Goal: Communication & Community: Answer question/provide support

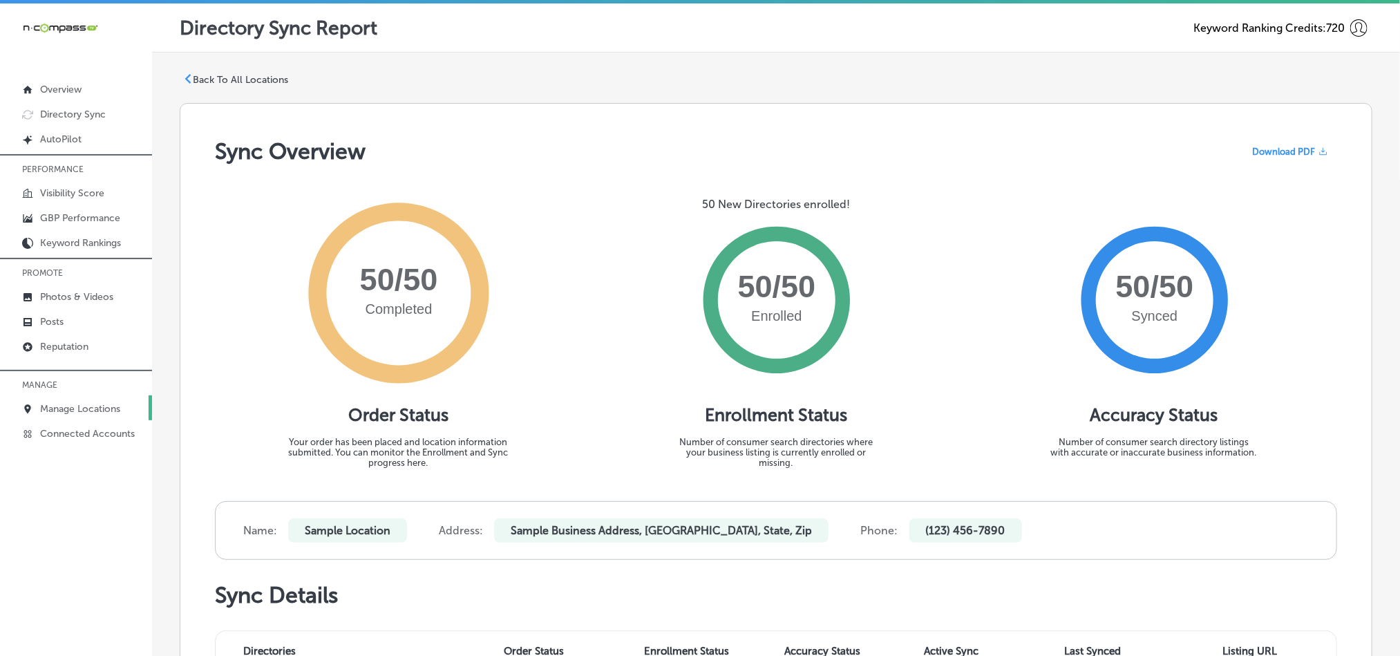
click at [69, 406] on p "Manage Locations" at bounding box center [80, 409] width 80 height 12
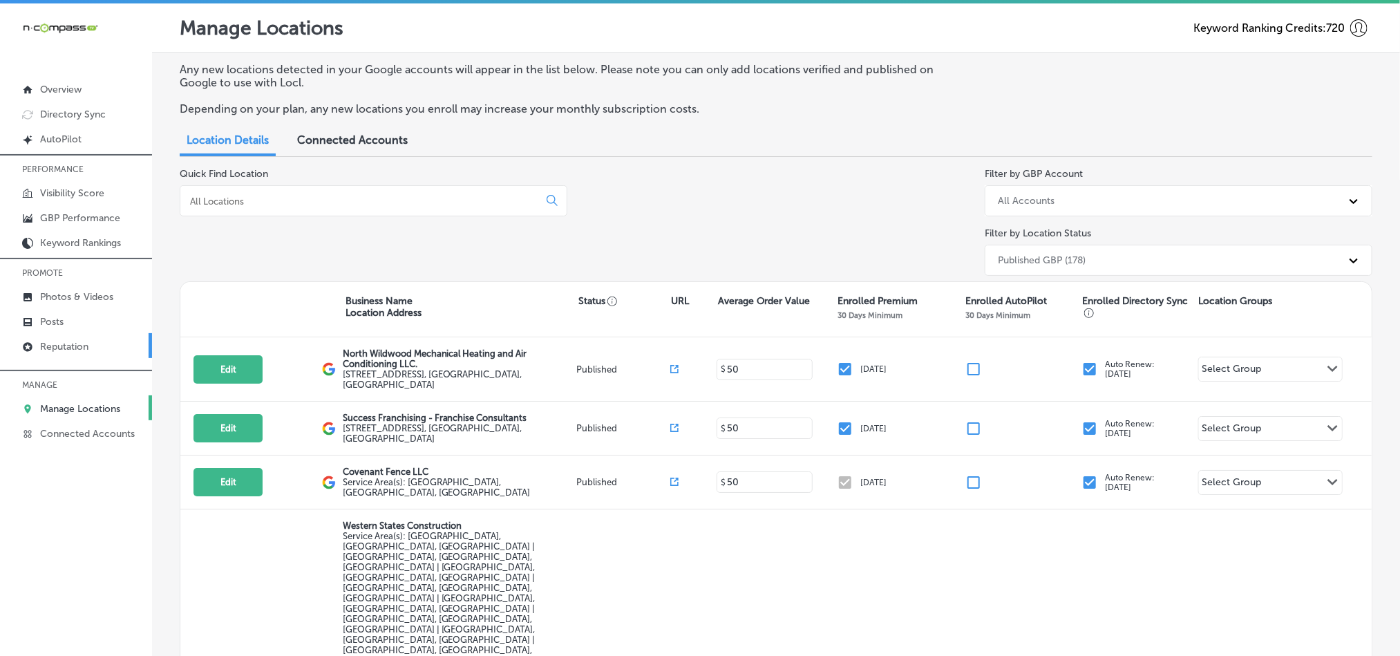
click at [70, 346] on p "Reputation" at bounding box center [64, 347] width 48 height 12
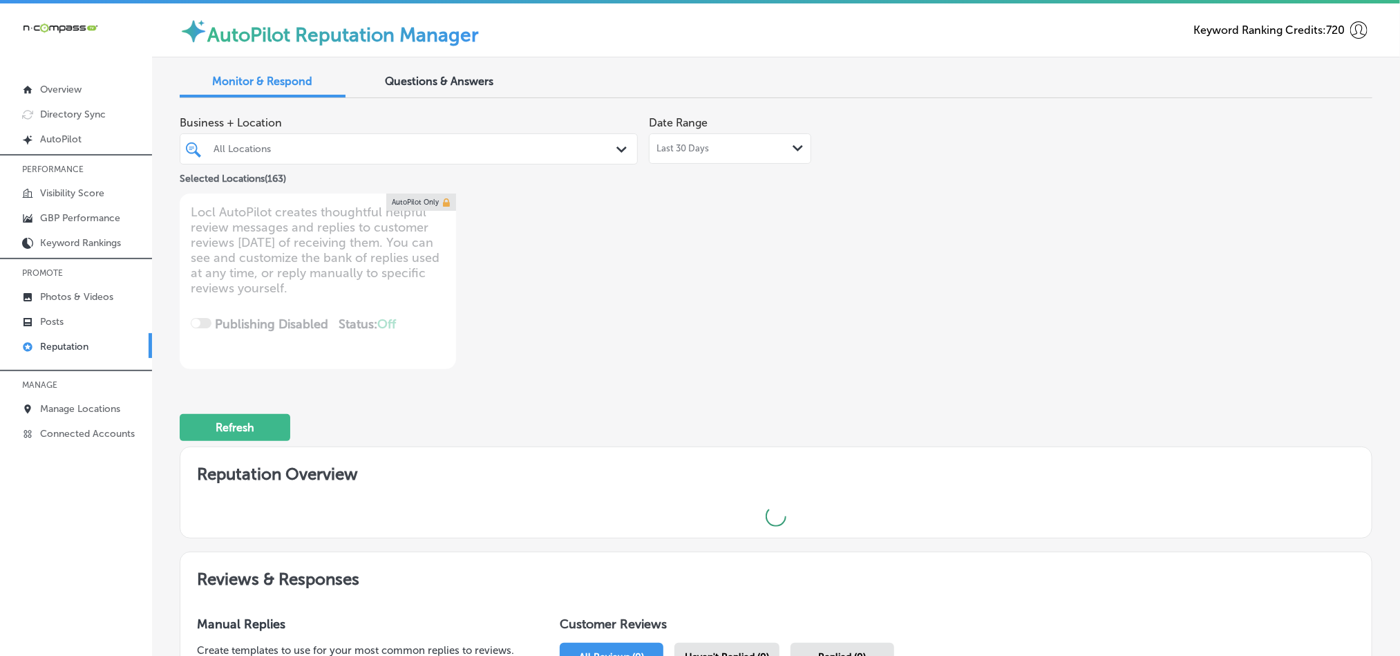
click at [608, 146] on div "All Locations Path Created with Sketch." at bounding box center [408, 148] width 457 height 21
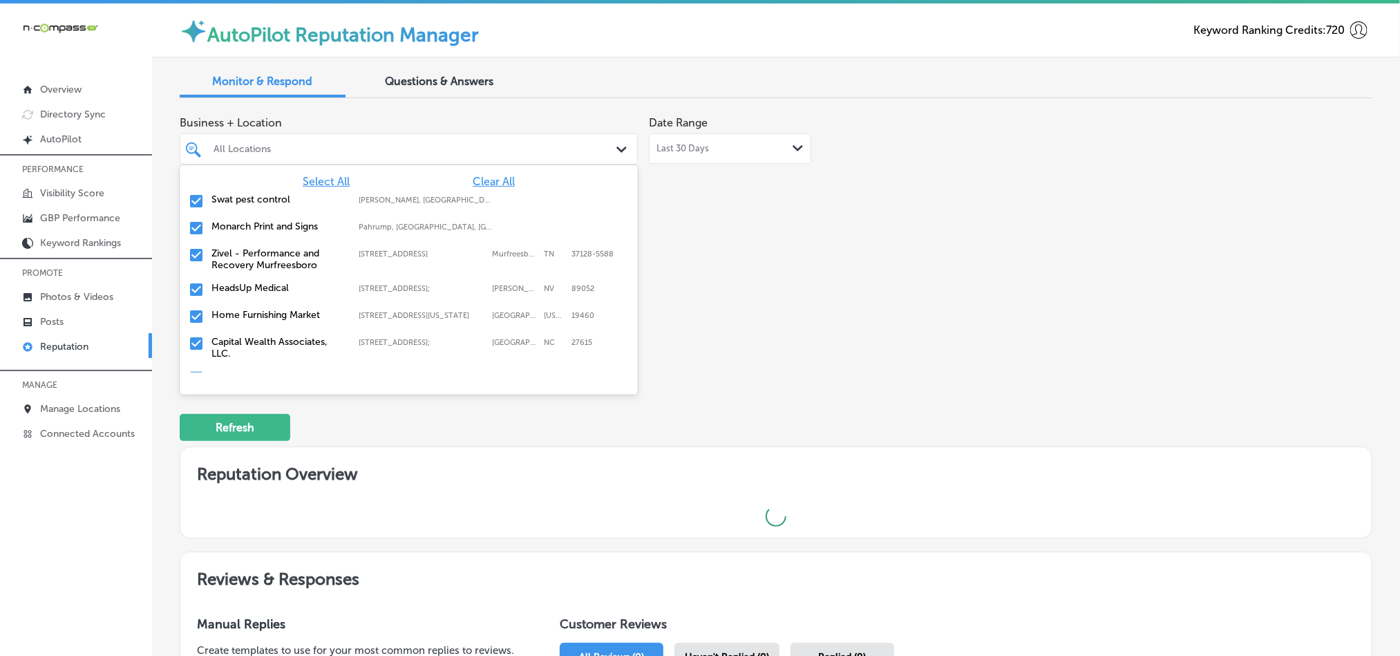
click at [482, 180] on span "Clear All" at bounding box center [494, 181] width 42 height 13
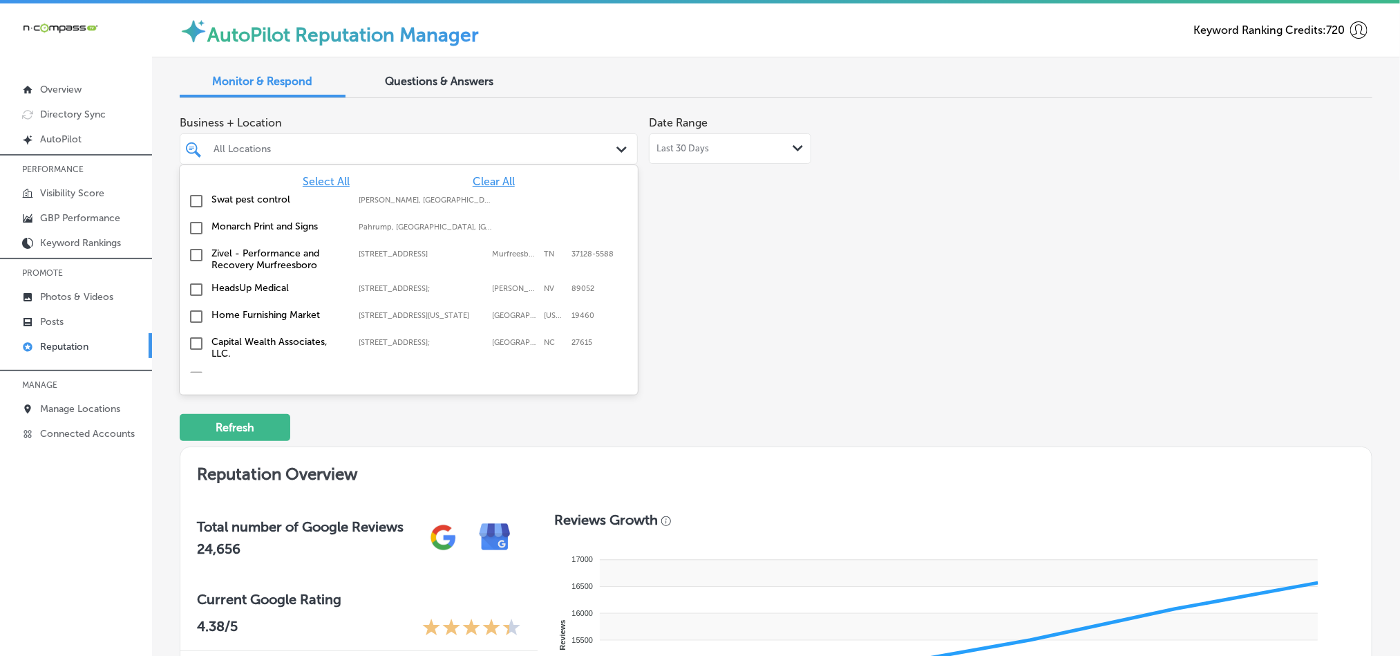
click at [195, 196] on input "checkbox" at bounding box center [196, 201] width 17 height 17
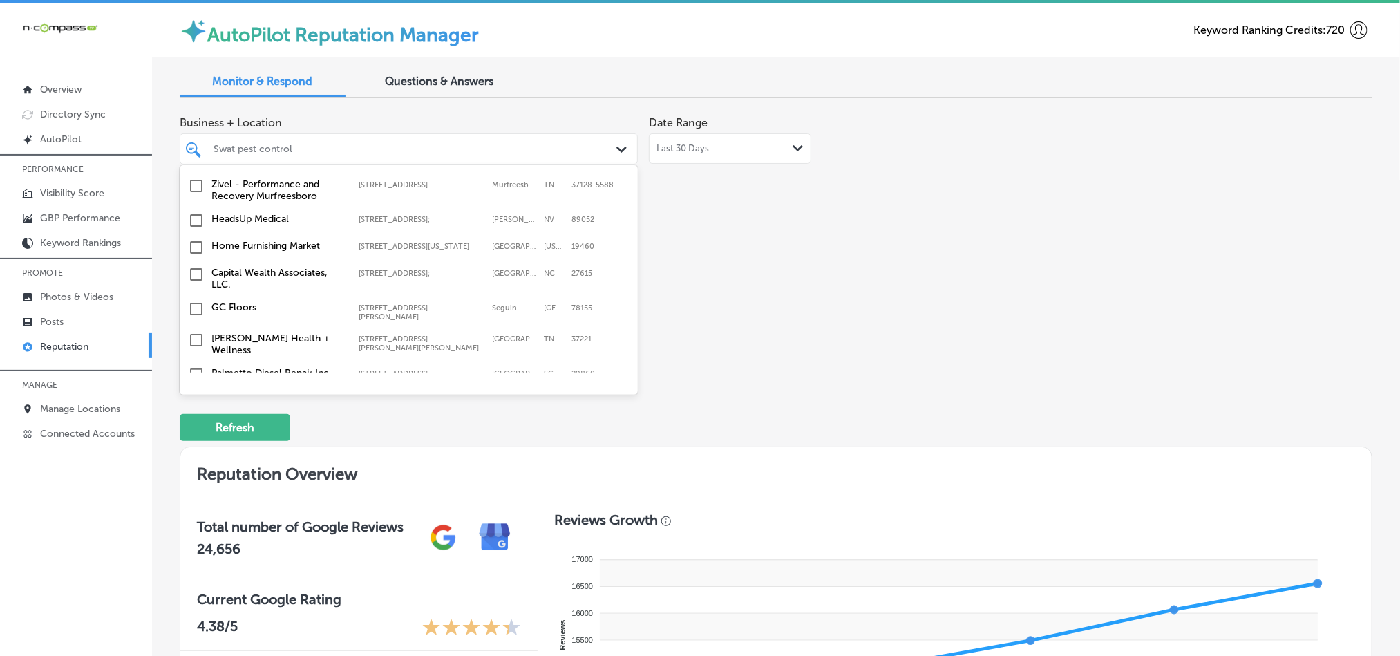
scroll to position [104, 0]
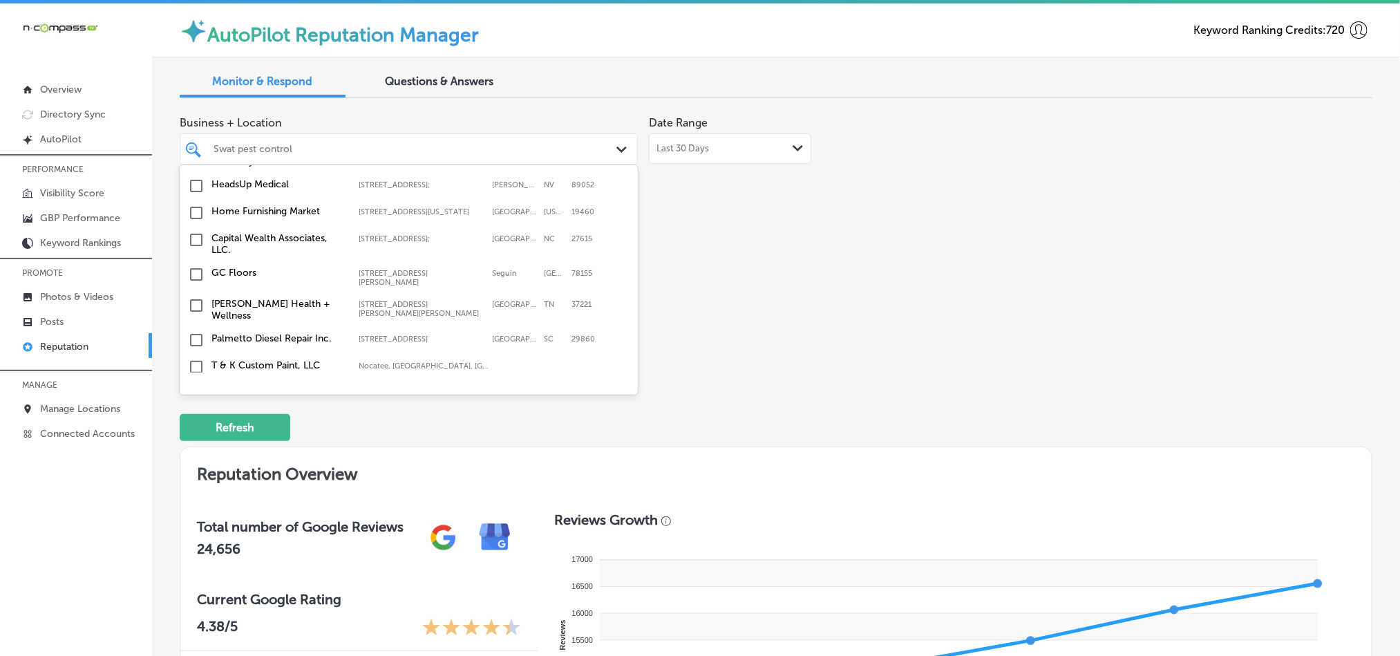
click at [195, 216] on input "checkbox" at bounding box center [196, 213] width 17 height 17
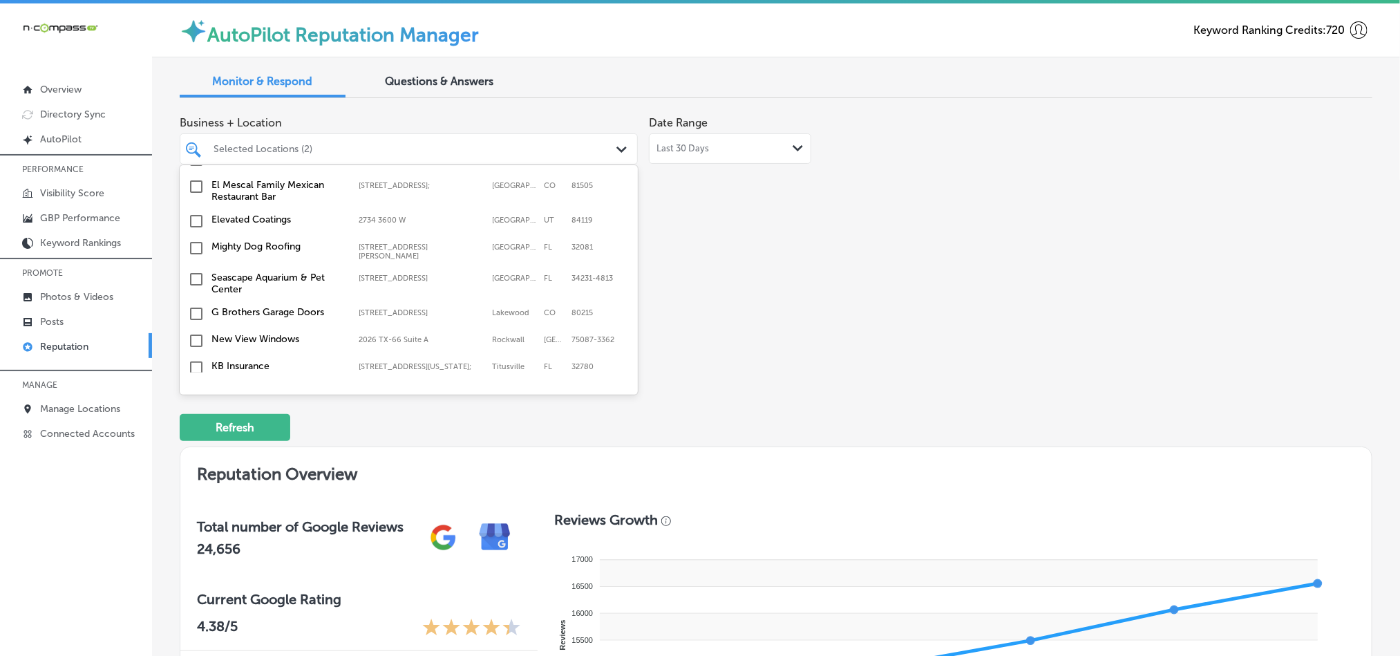
scroll to position [345, 0]
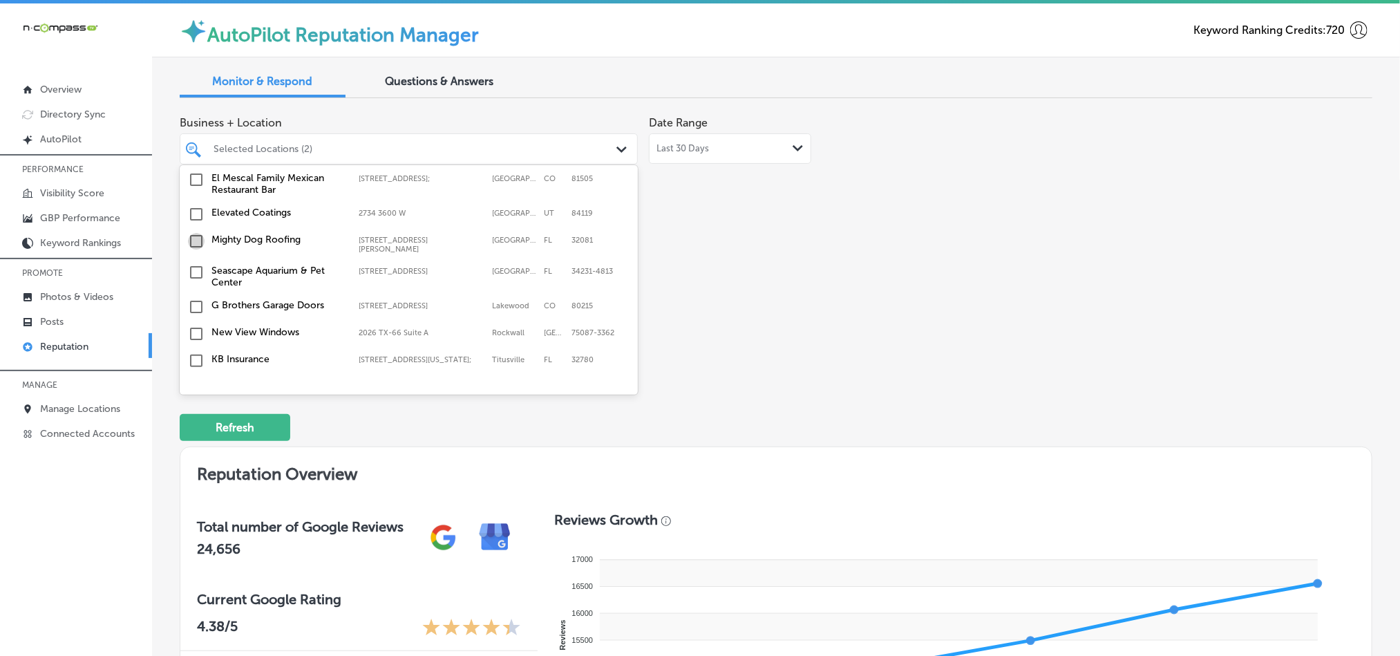
click at [193, 237] on input "checkbox" at bounding box center [196, 241] width 17 height 17
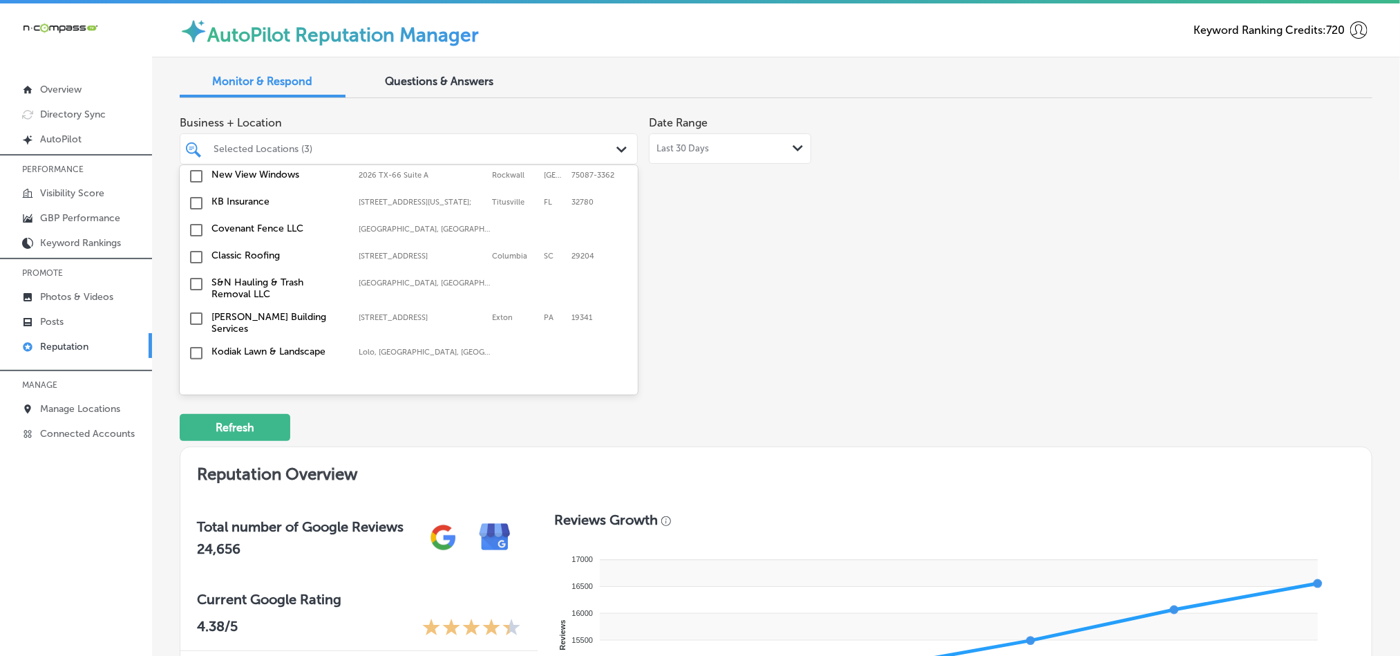
scroll to position [518, 0]
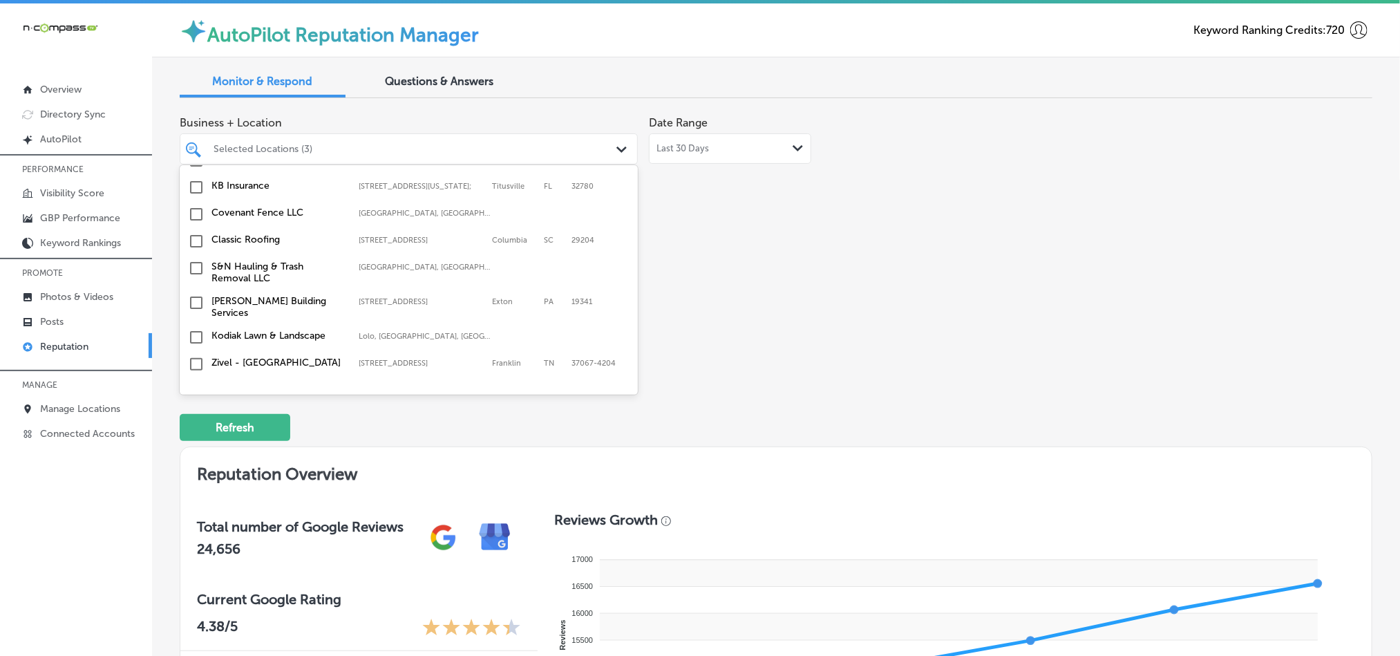
click at [195, 189] on input "checkbox" at bounding box center [196, 187] width 17 height 17
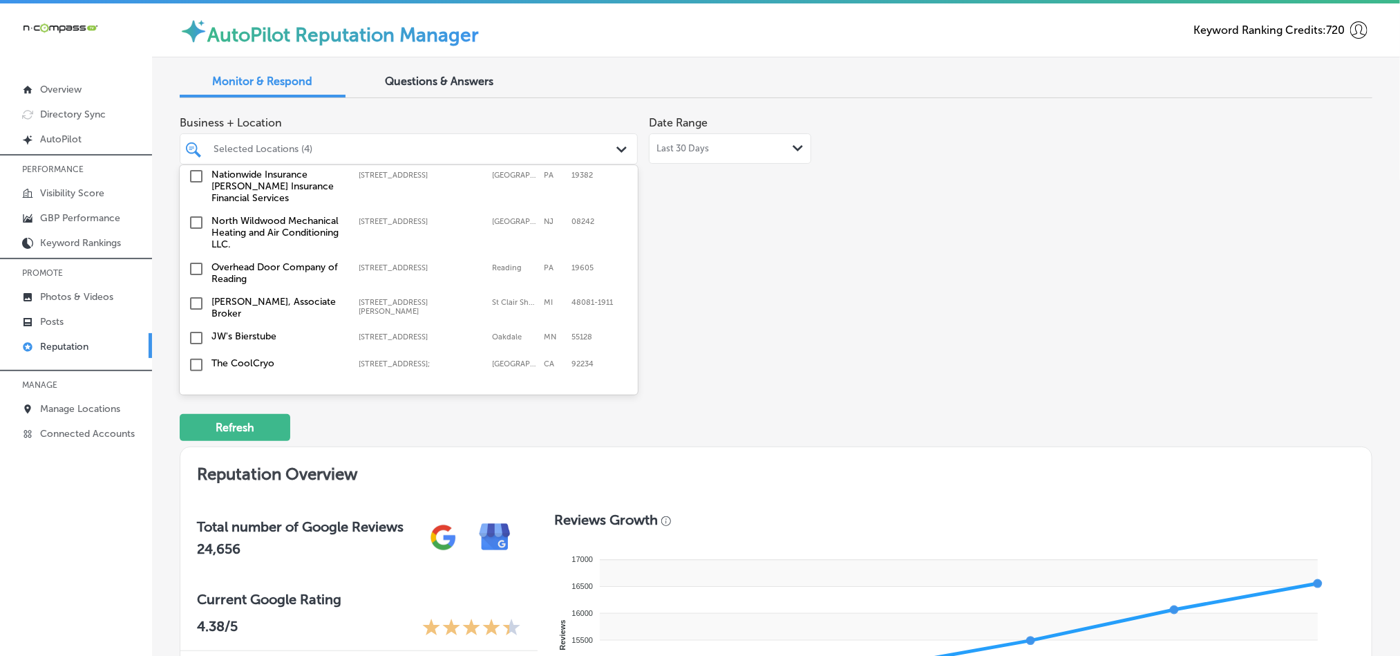
scroll to position [829, 0]
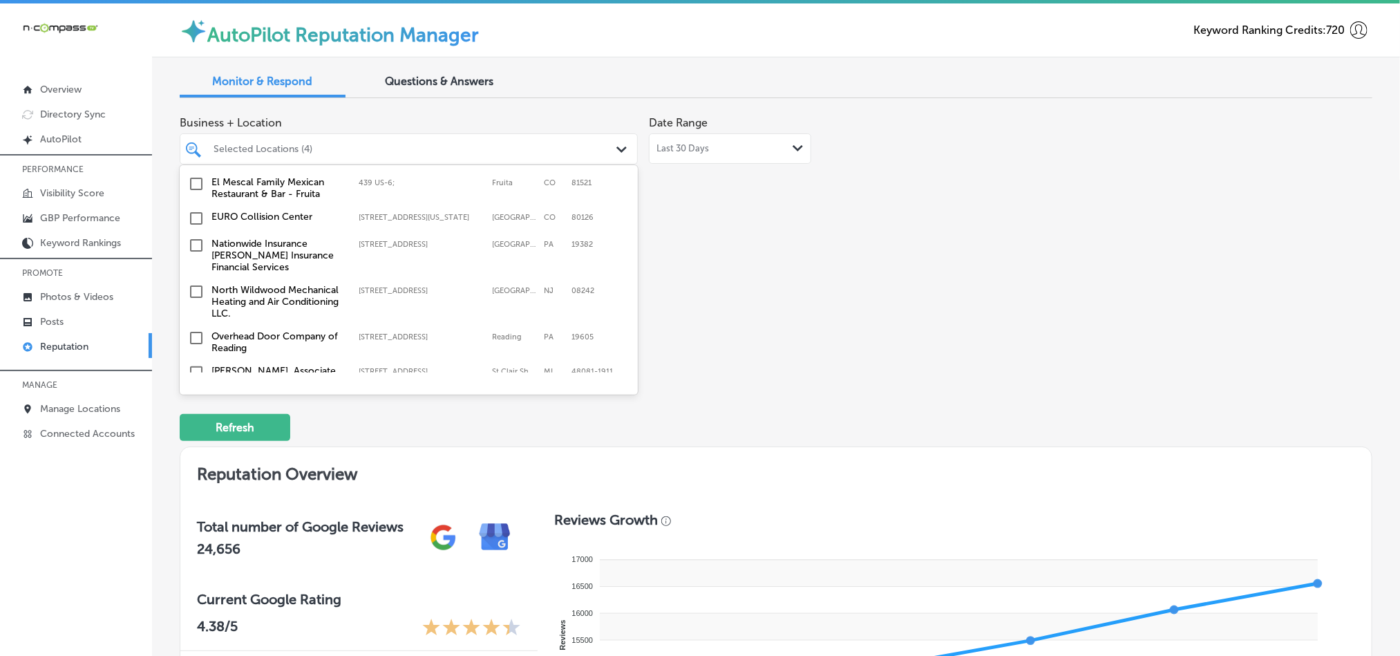
click at [193, 239] on input "checkbox" at bounding box center [196, 245] width 17 height 17
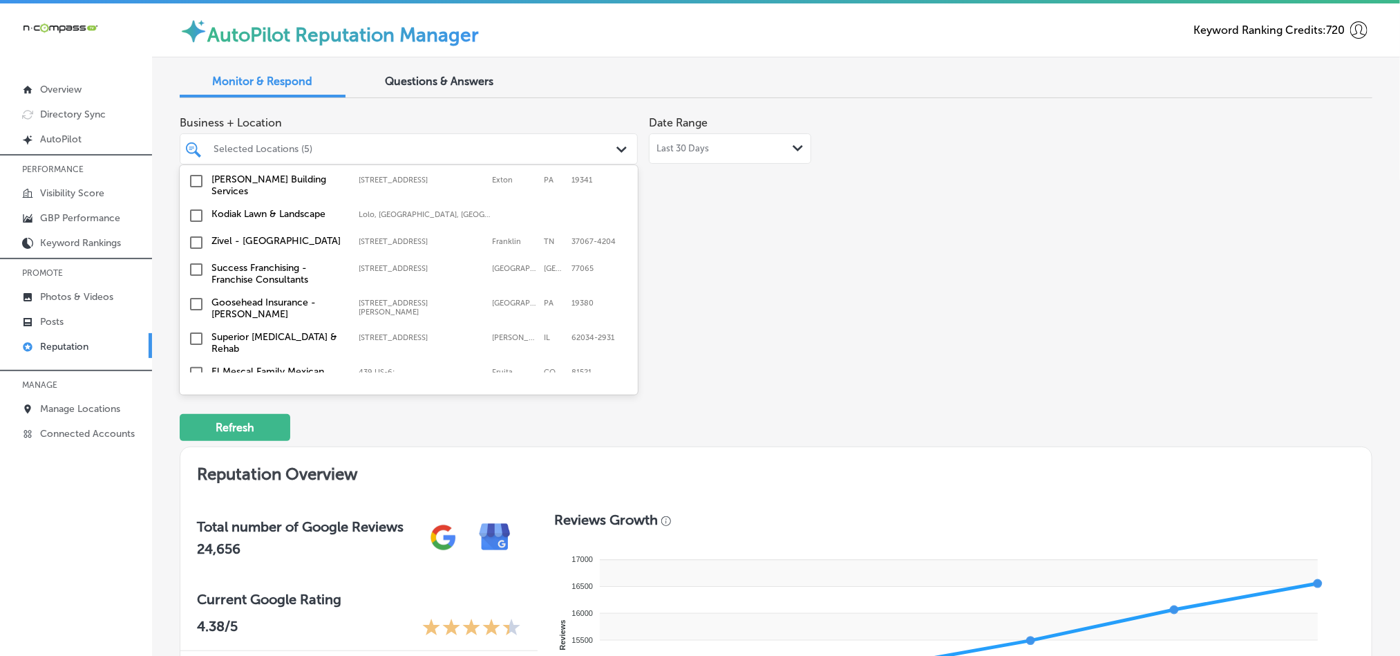
scroll to position [691, 0]
click at [193, 204] on input "checkbox" at bounding box center [196, 210] width 17 height 17
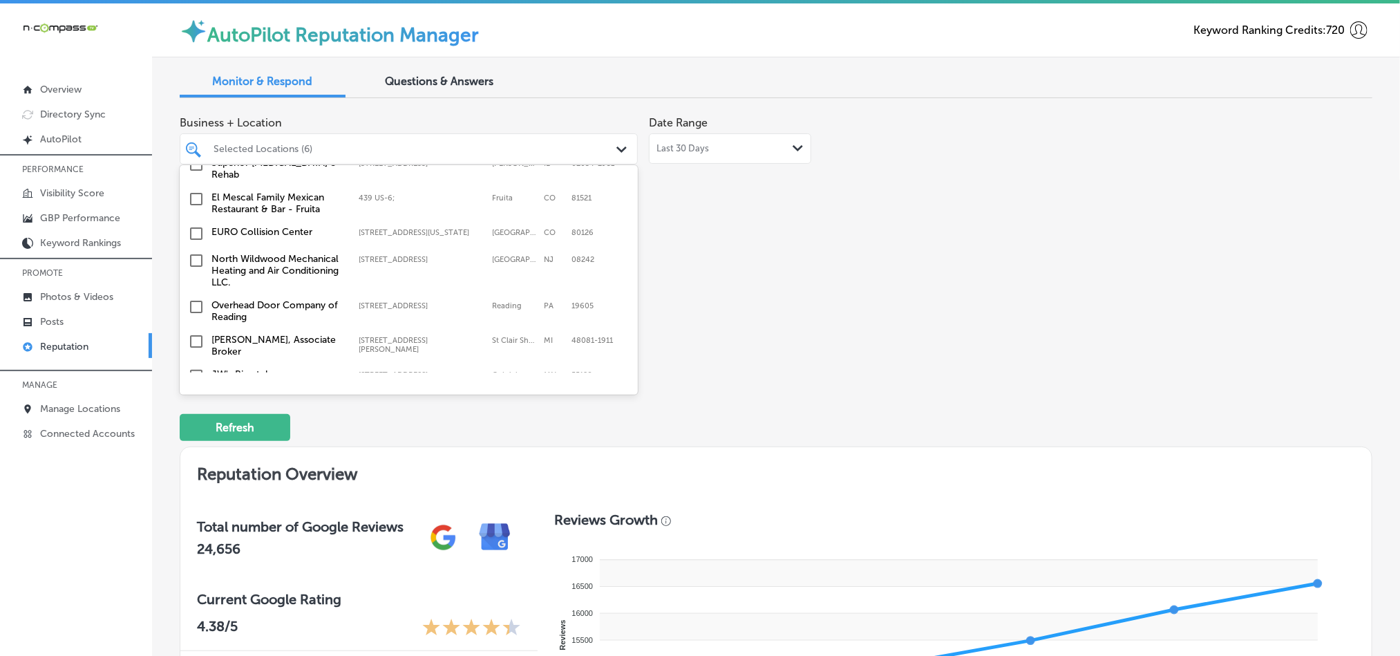
scroll to position [863, 0]
click at [191, 249] on input "checkbox" at bounding box center [196, 257] width 17 height 17
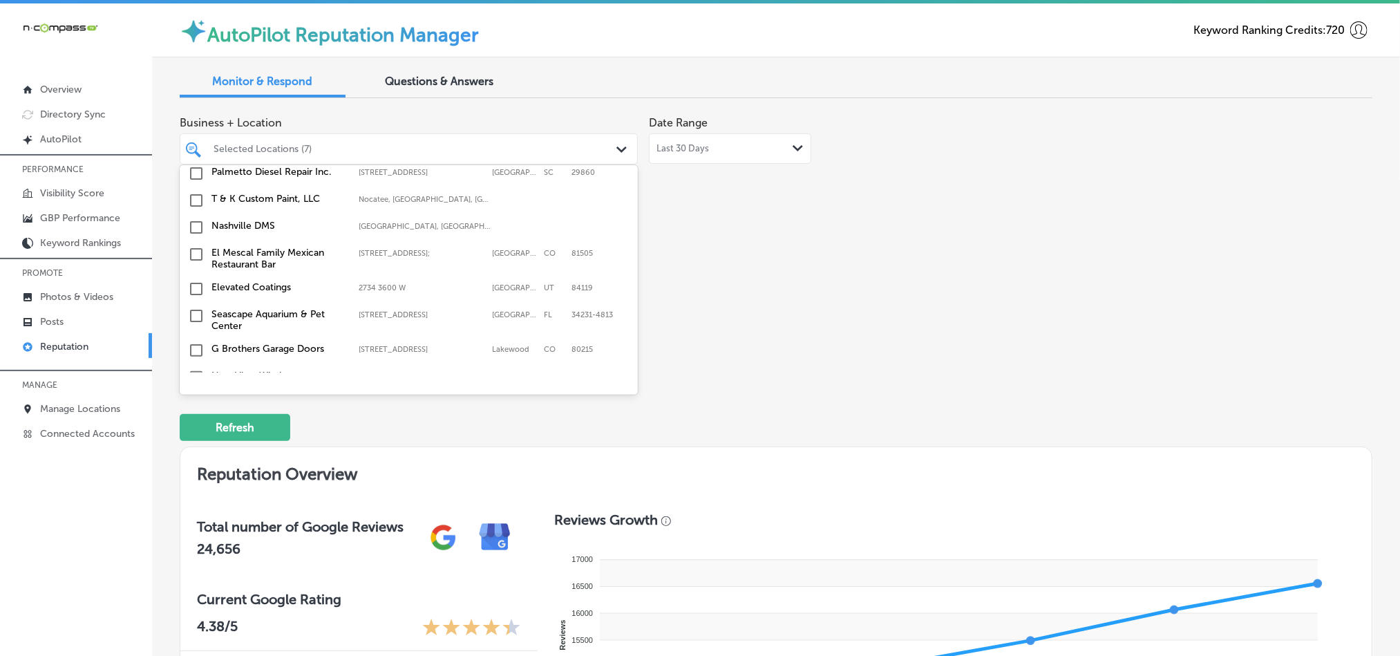
scroll to position [448, 0]
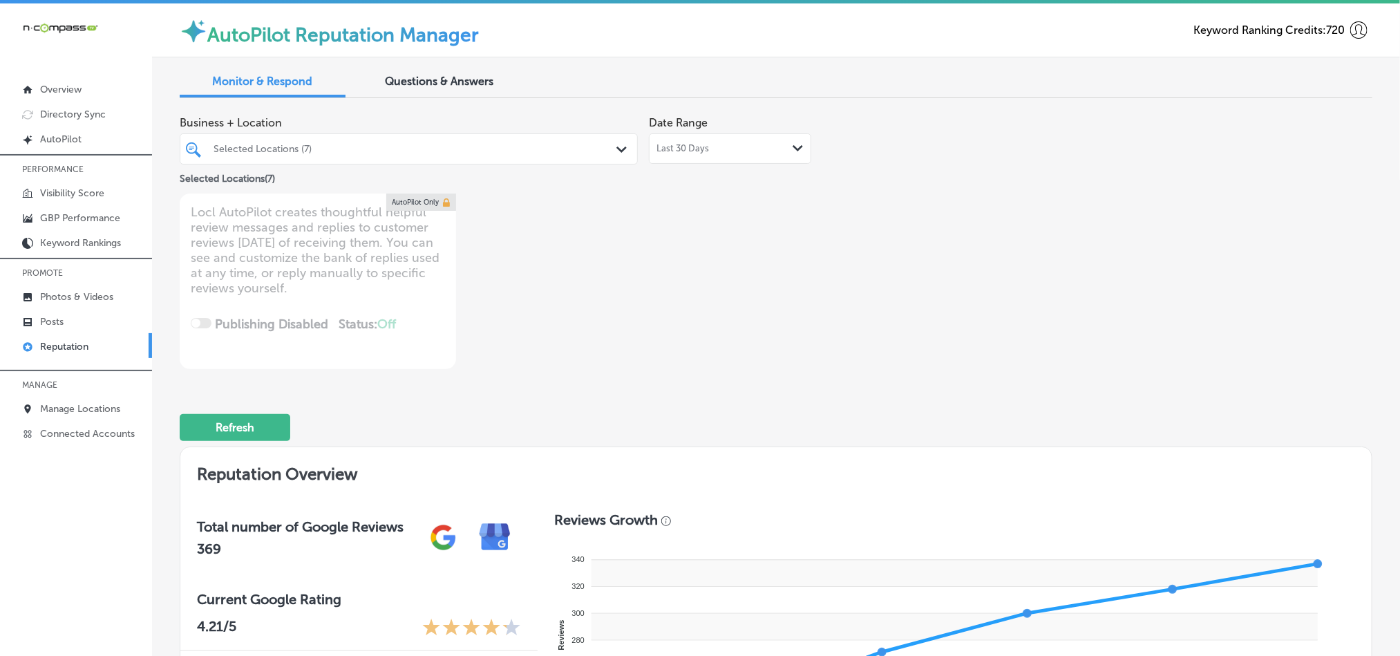
click at [454, 146] on div "Selected Locations (7)" at bounding box center [416, 149] width 404 height 12
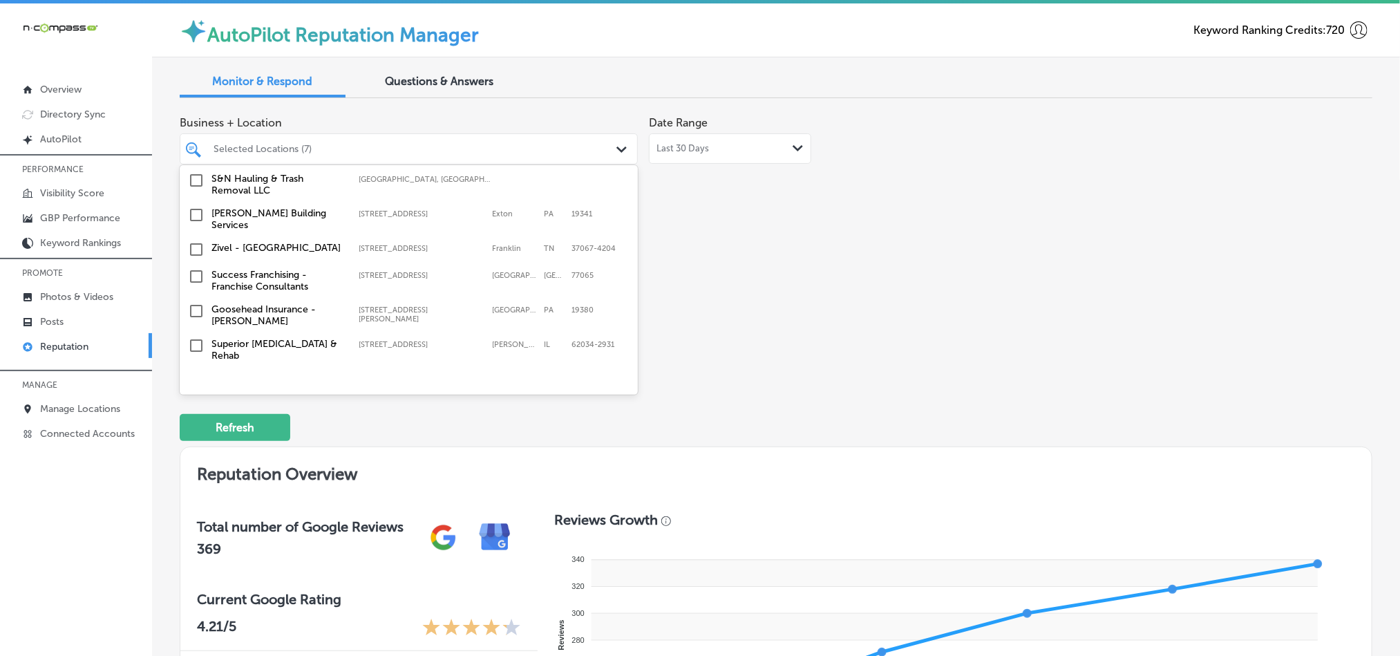
scroll to position [759, 0]
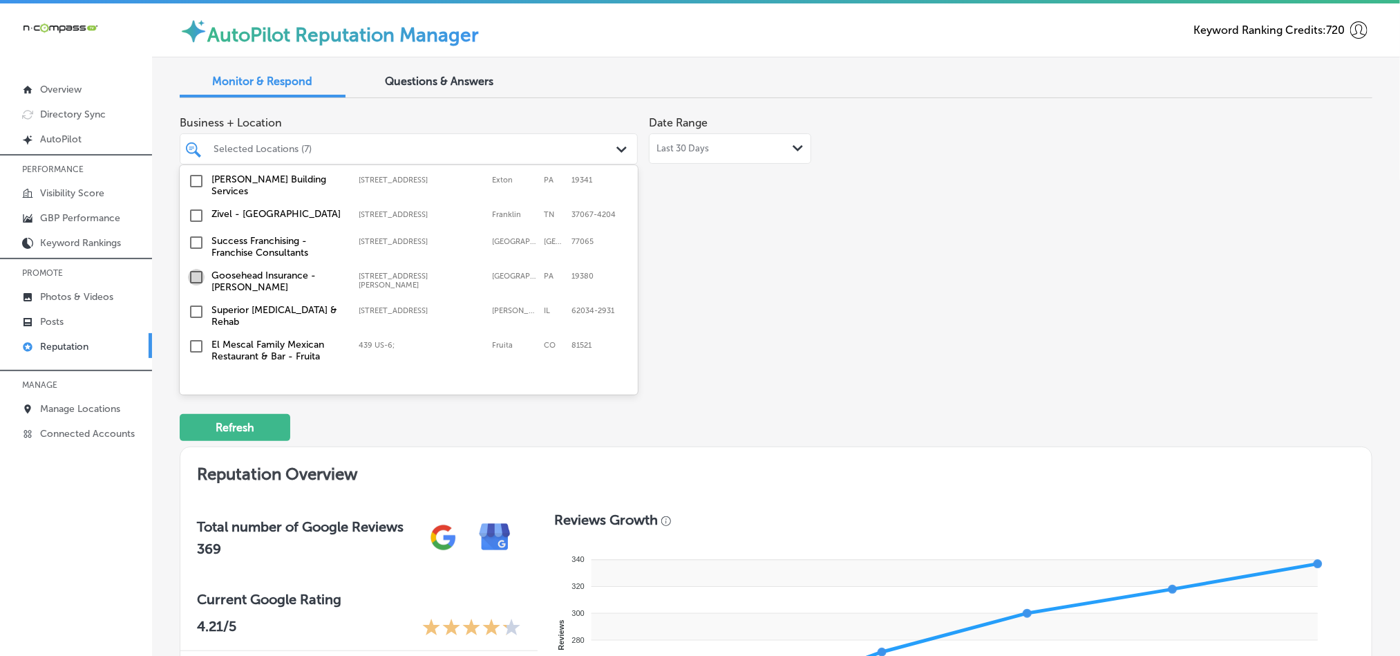
click at [197, 270] on input "checkbox" at bounding box center [196, 277] width 17 height 17
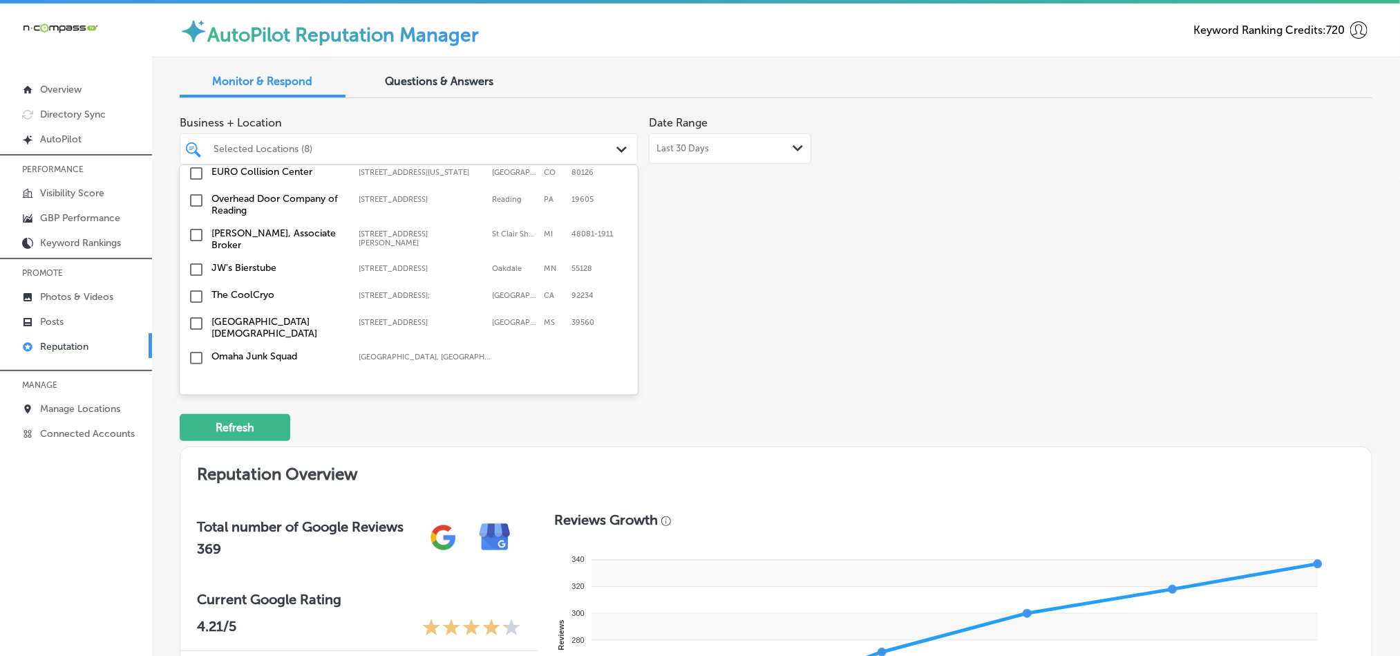
scroll to position [1002, 0]
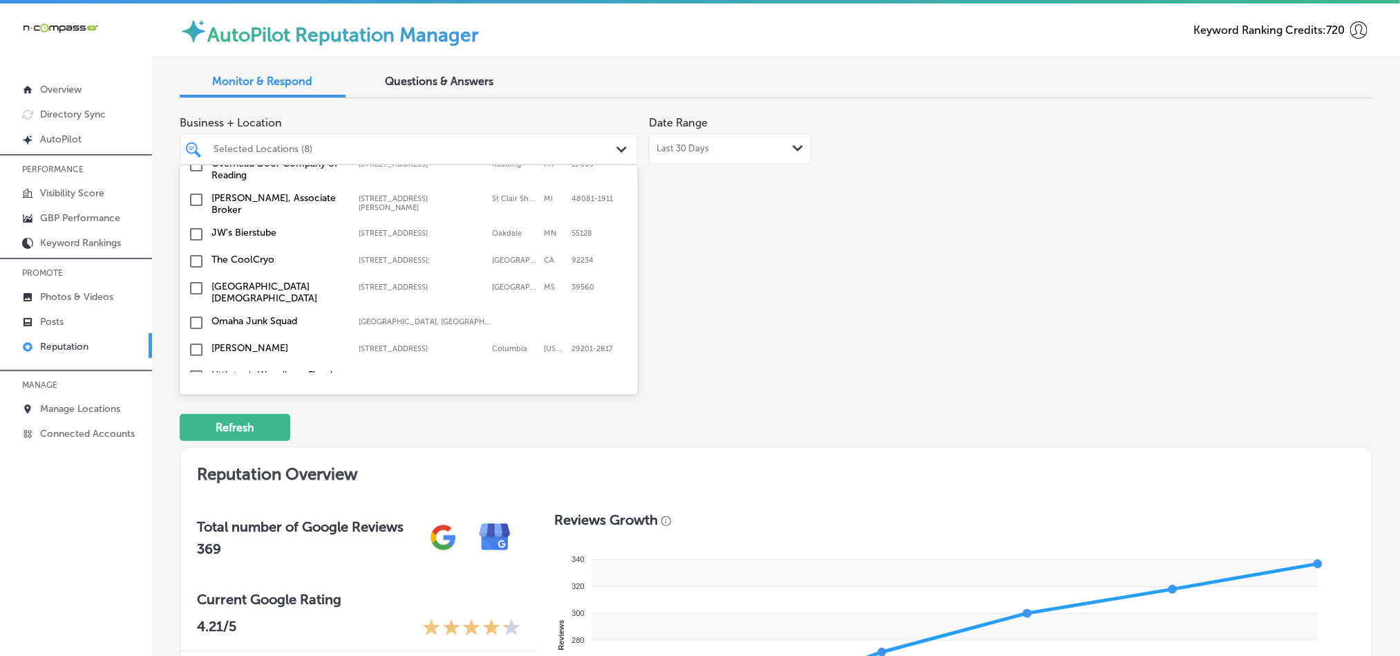
click at [193, 226] on input "checkbox" at bounding box center [196, 234] width 17 height 17
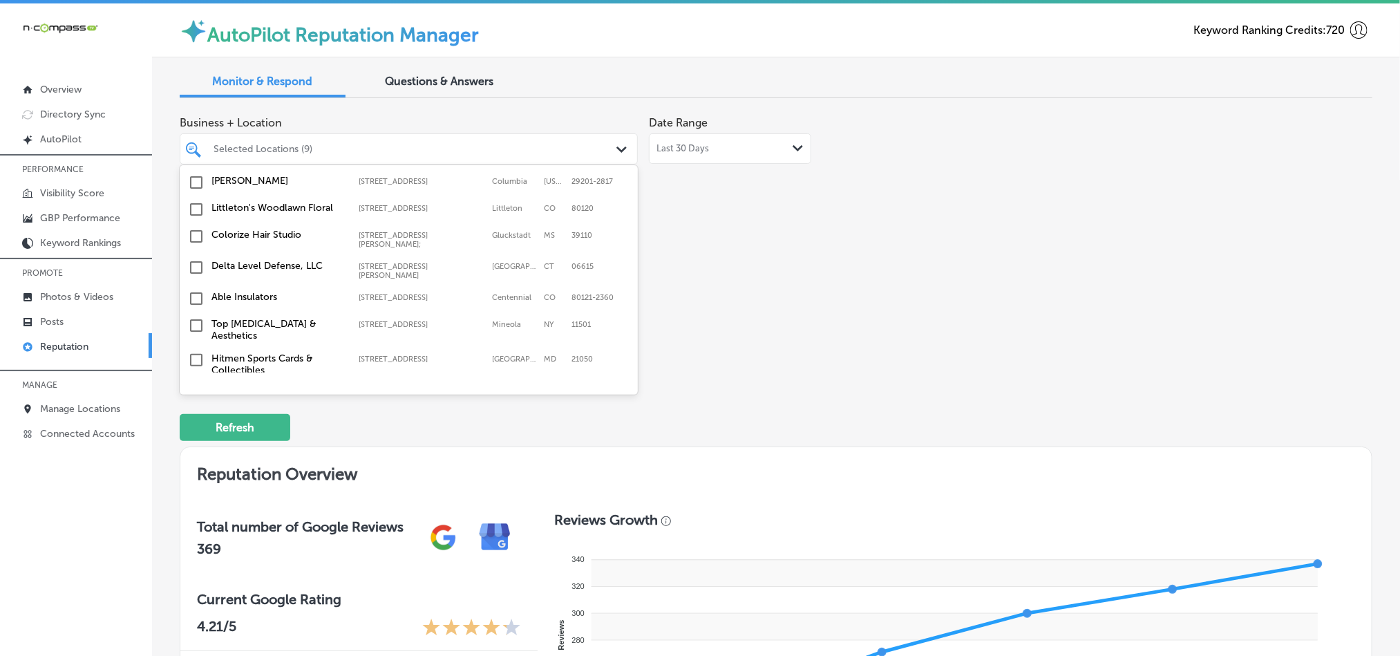
scroll to position [1174, 0]
click at [193, 285] on input "checkbox" at bounding box center [196, 293] width 17 height 17
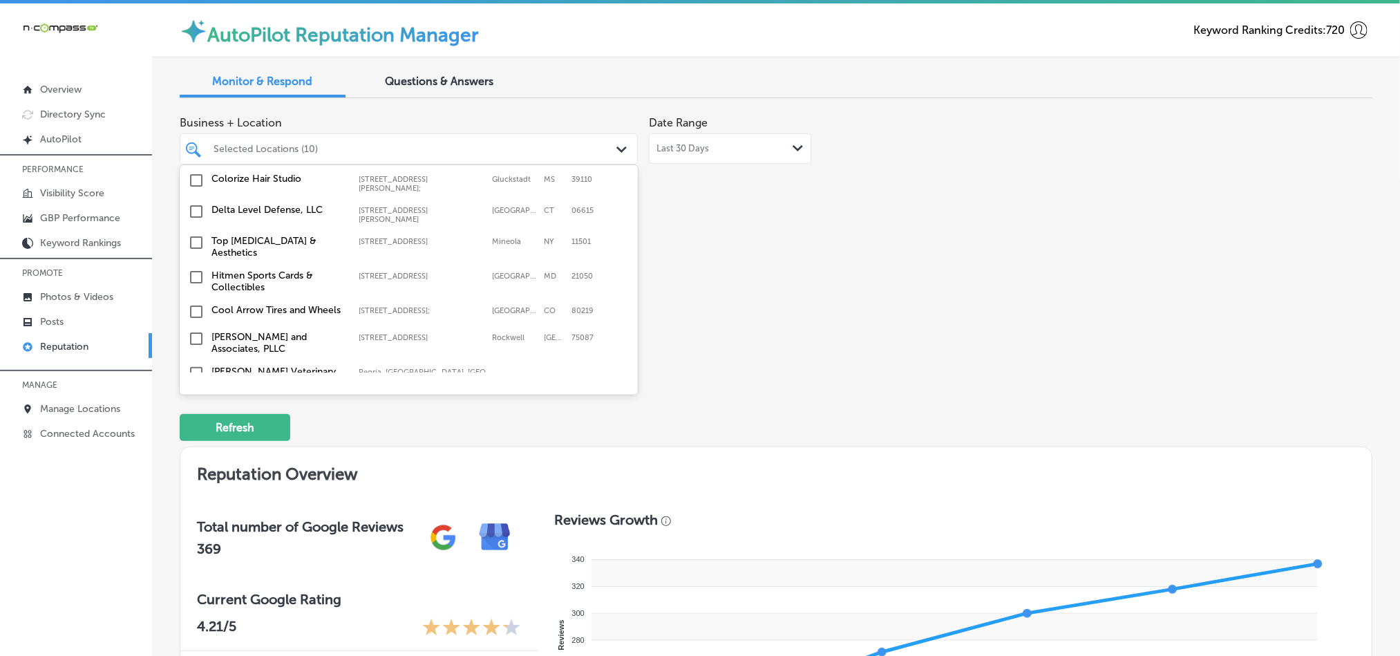
scroll to position [1278, 0]
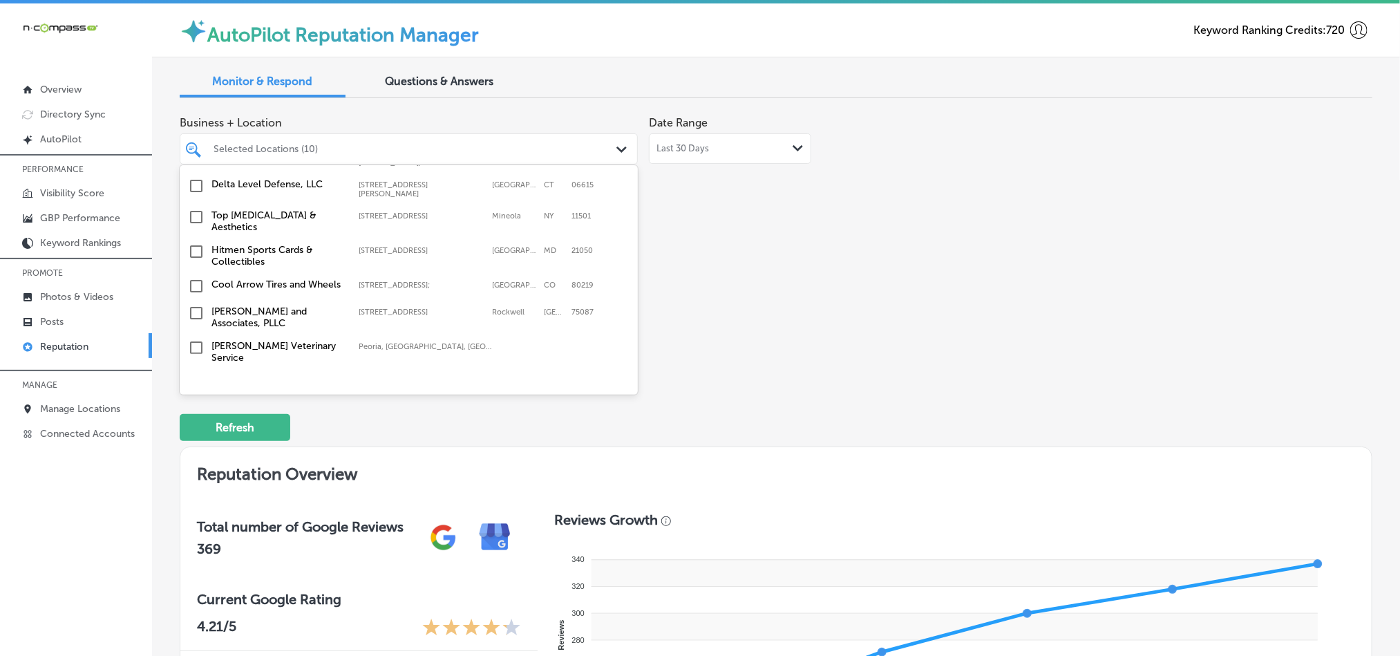
click at [193, 209] on input "checkbox" at bounding box center [196, 217] width 17 height 17
click at [191, 270] on input "checkbox" at bounding box center [196, 278] width 17 height 17
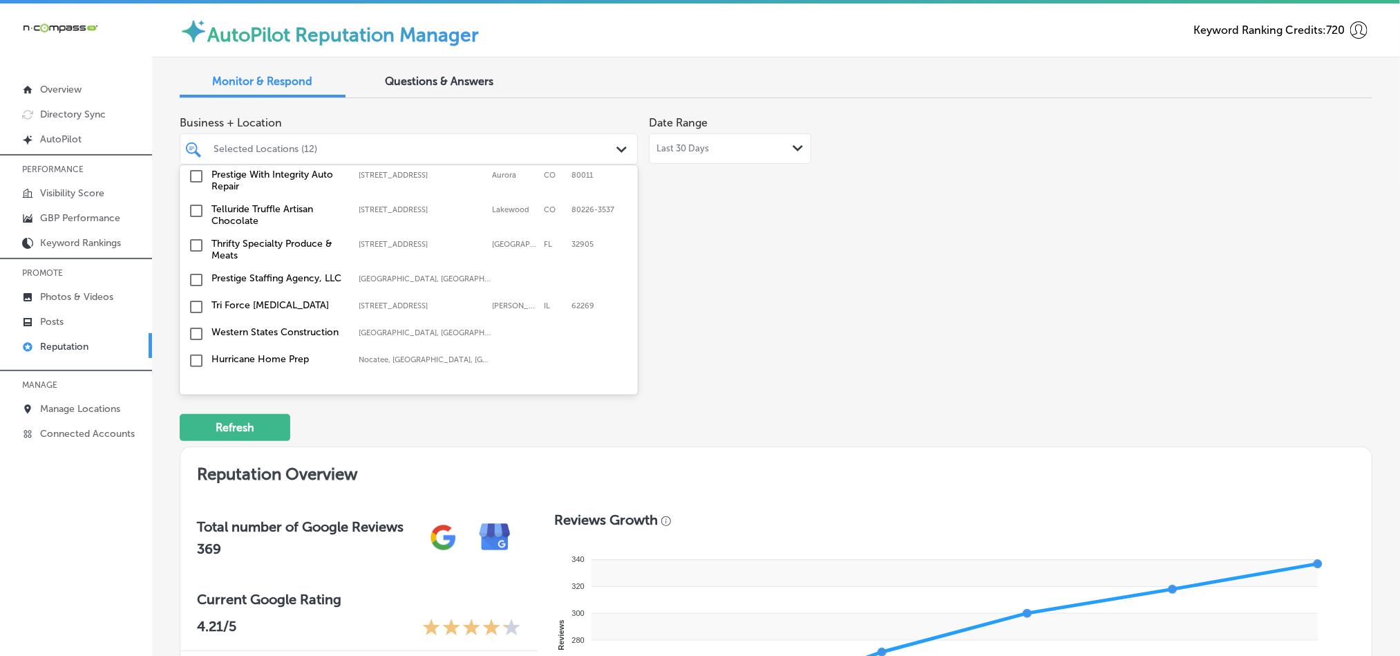
scroll to position [1555, 0]
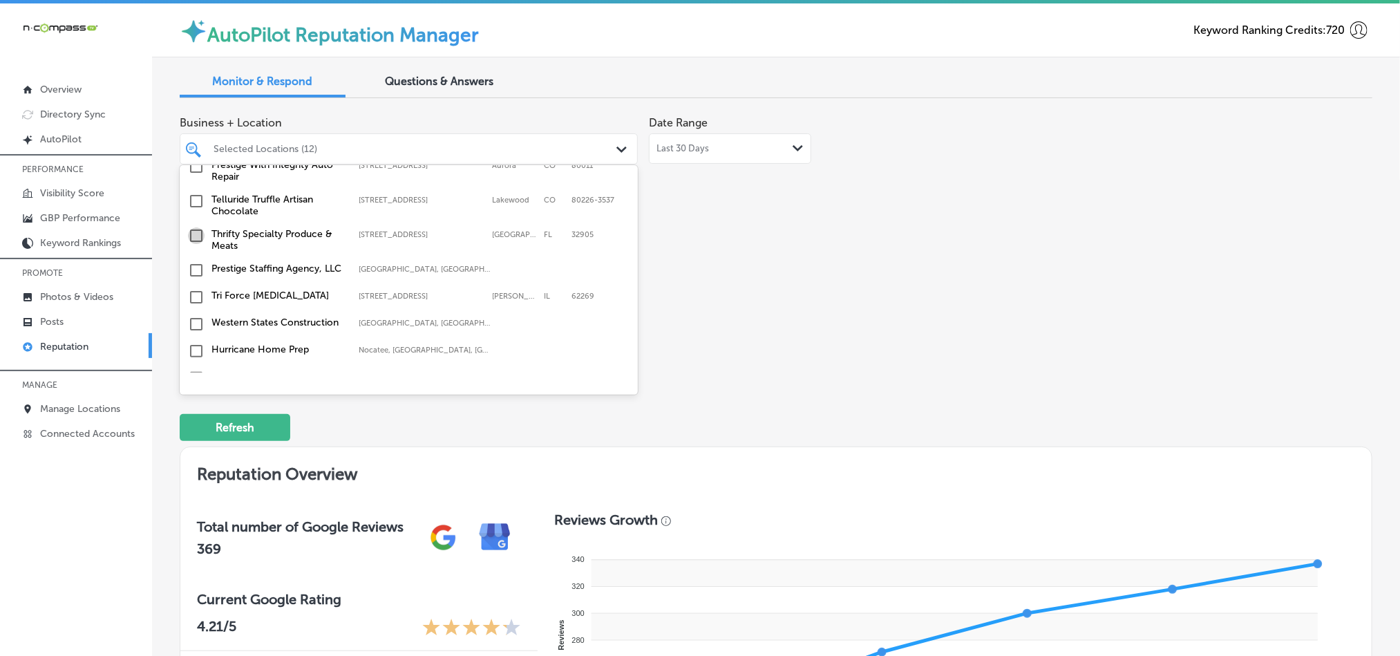
click at [191, 227] on input "checkbox" at bounding box center [196, 235] width 17 height 17
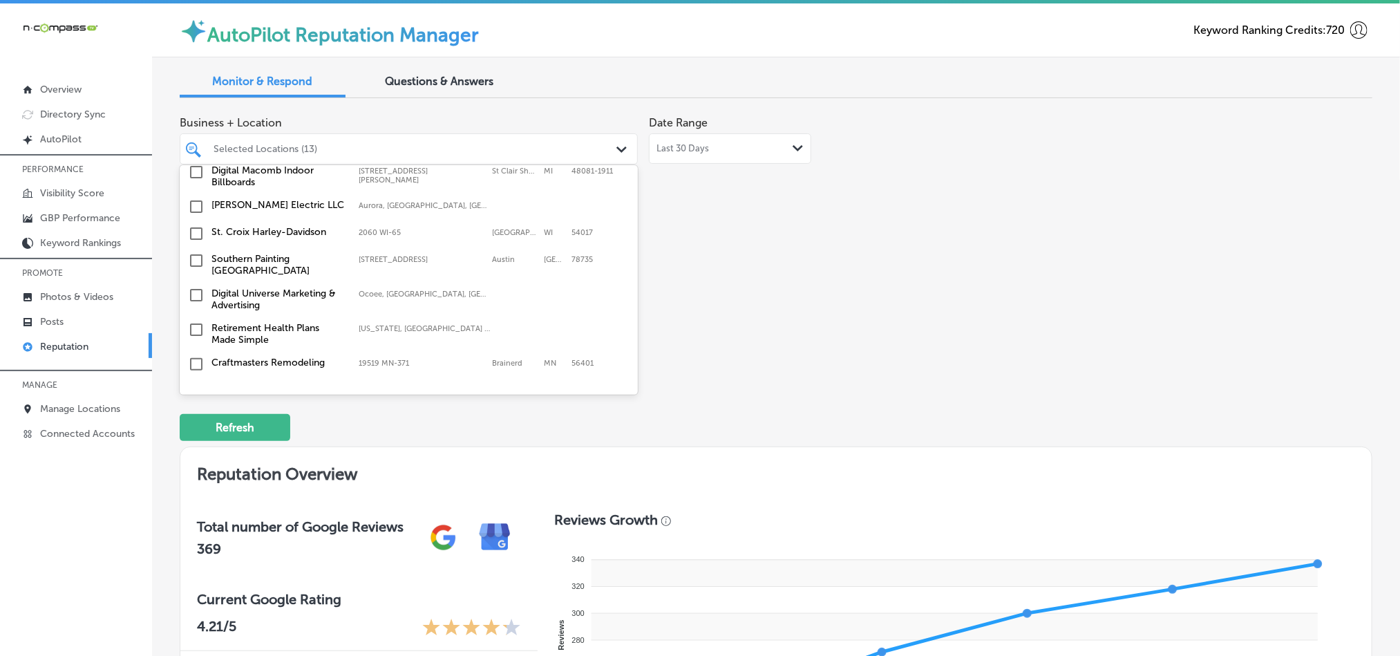
scroll to position [1728, 0]
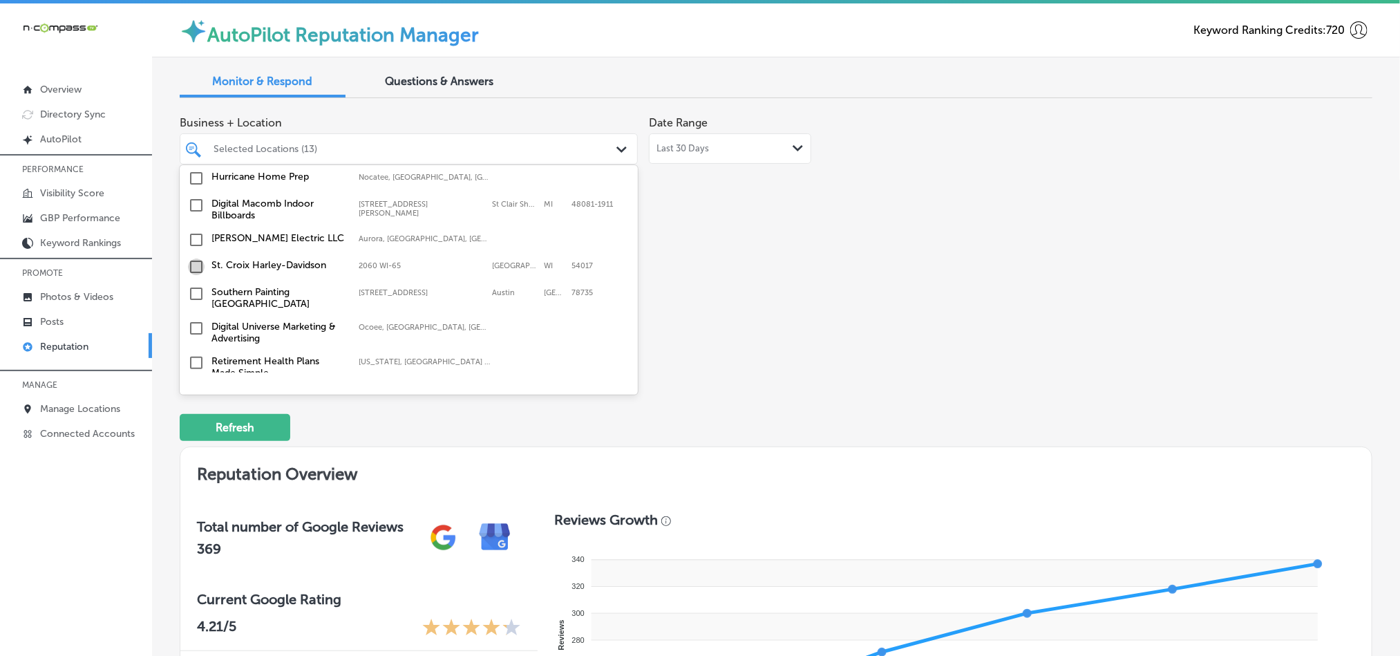
click at [193, 258] on input "checkbox" at bounding box center [196, 266] width 17 height 17
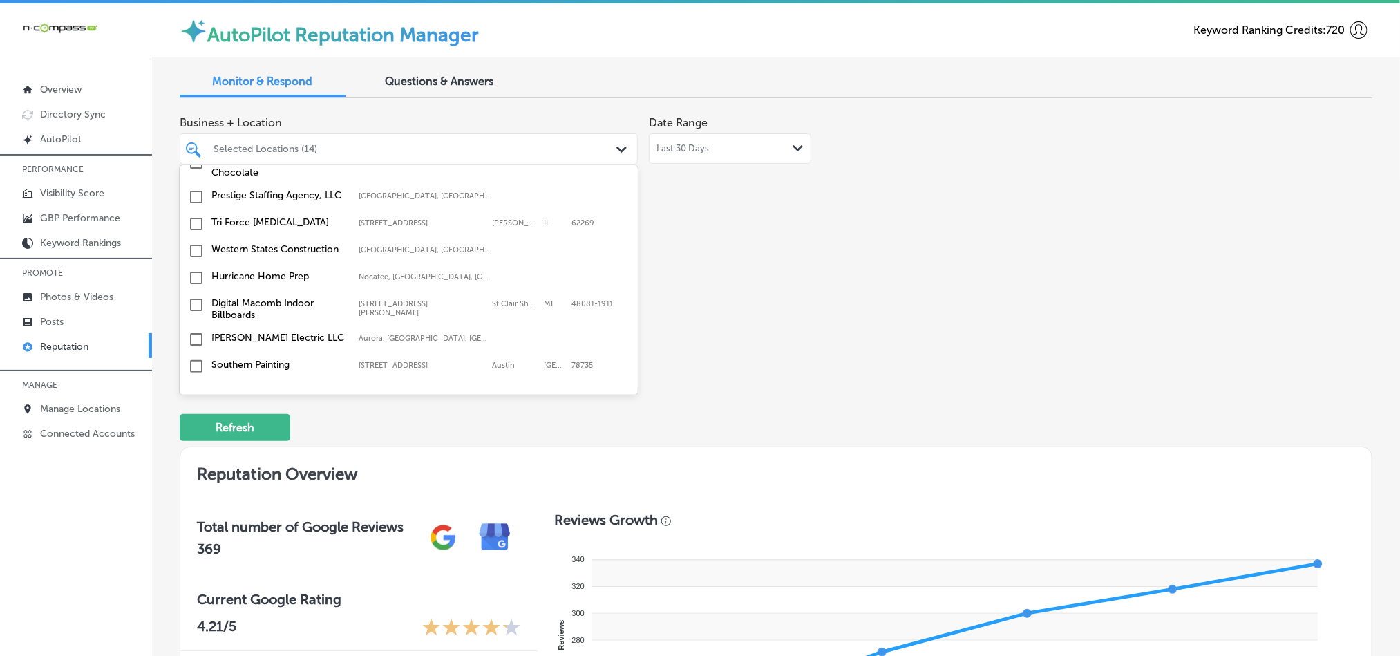
scroll to position [1624, 0]
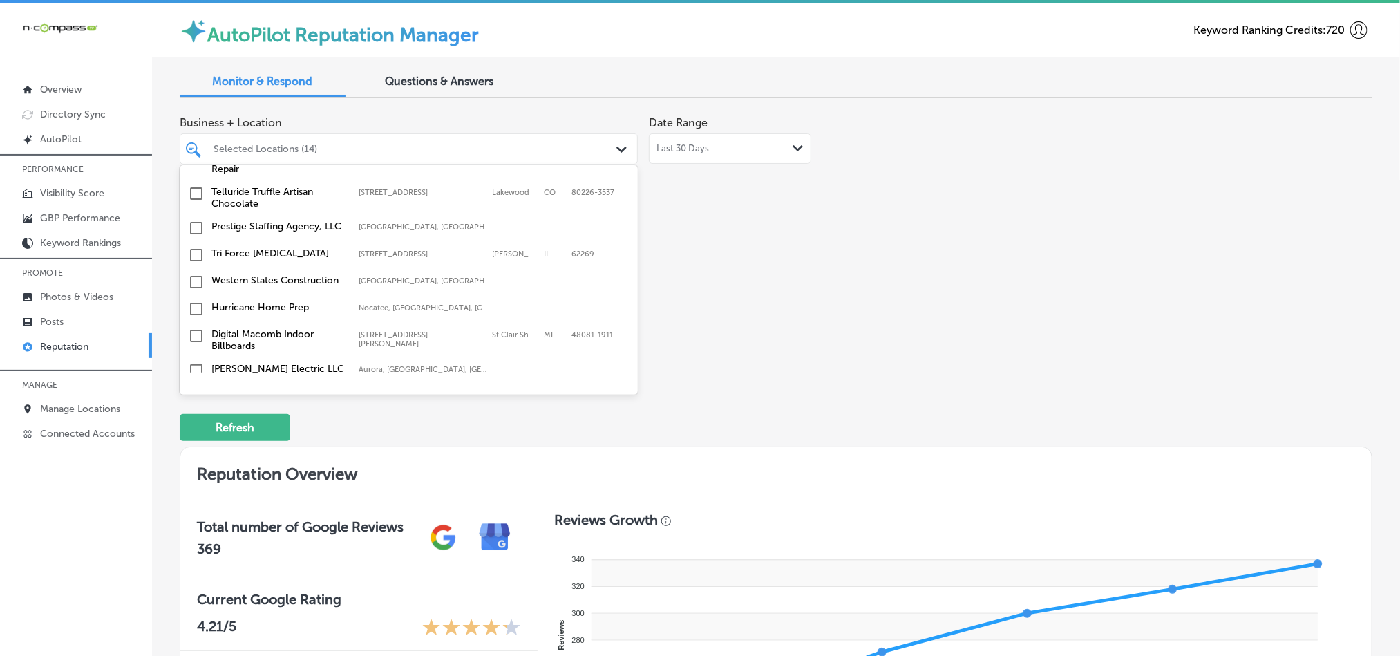
click at [196, 247] on input "checkbox" at bounding box center [196, 255] width 17 height 17
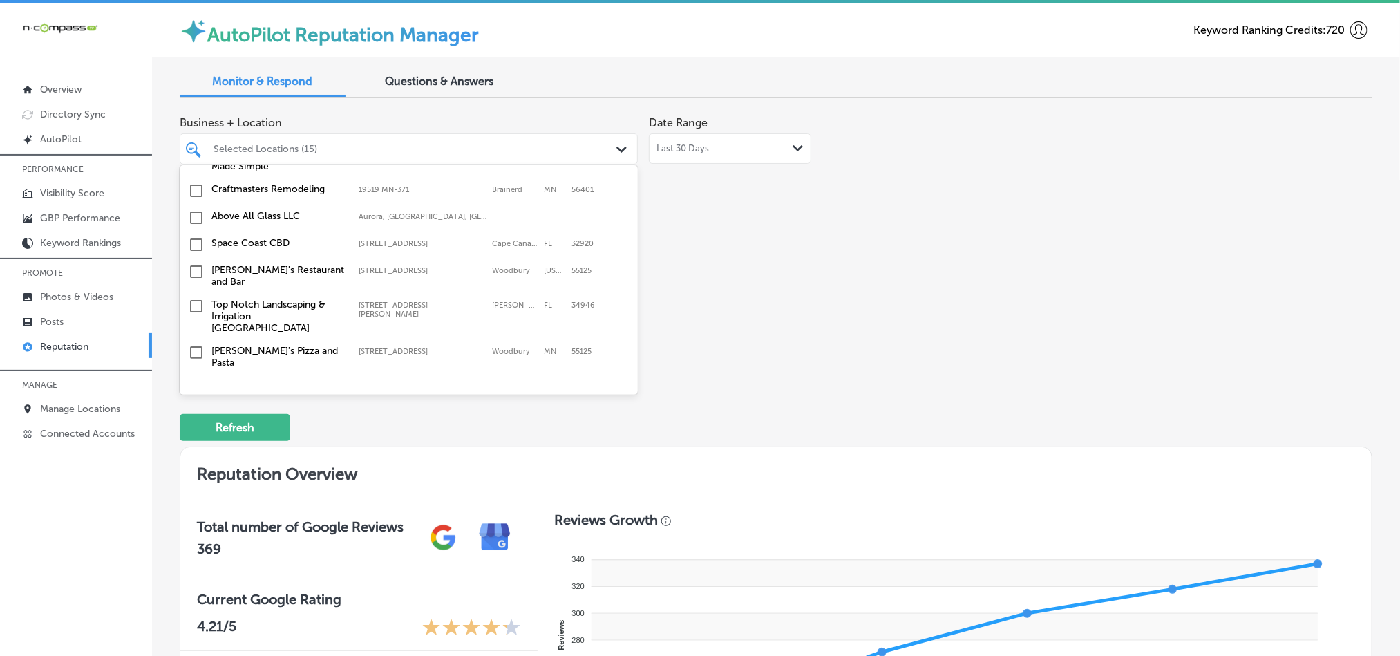
scroll to position [1935, 0]
click at [197, 182] on input "checkbox" at bounding box center [196, 190] width 17 height 17
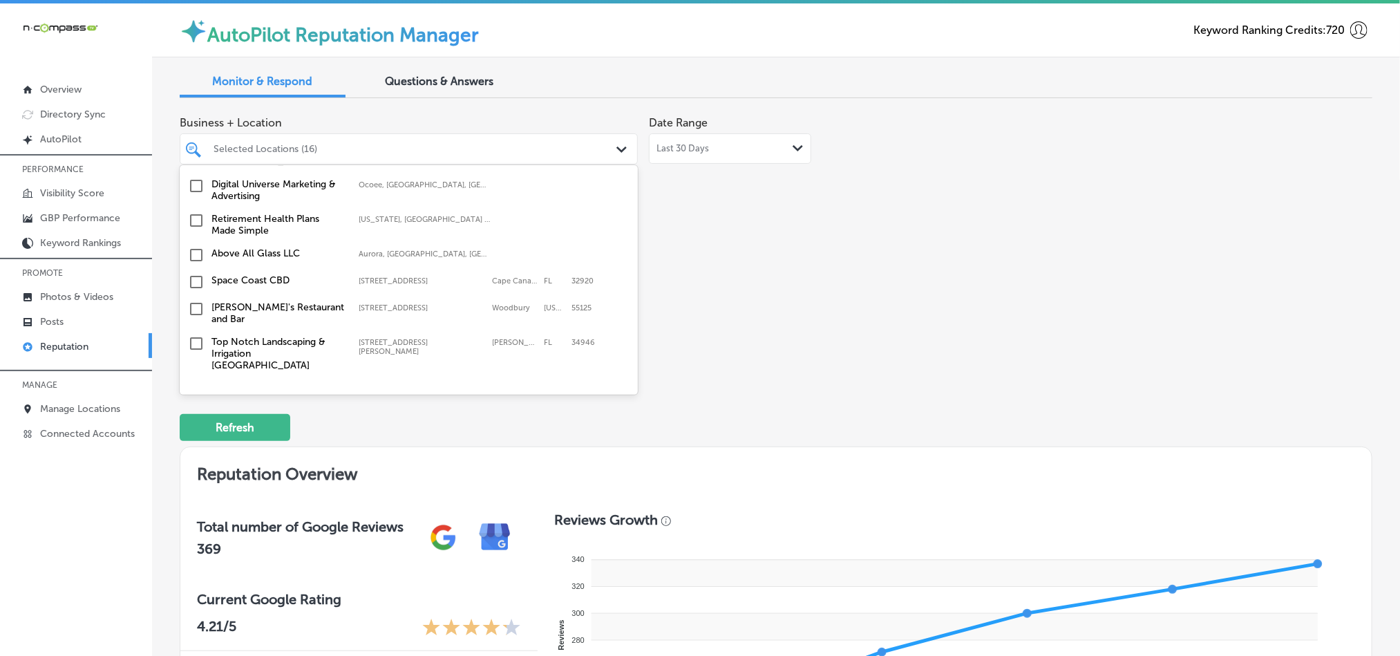
scroll to position [1900, 0]
click at [196, 271] on input "checkbox" at bounding box center [196, 279] width 17 height 17
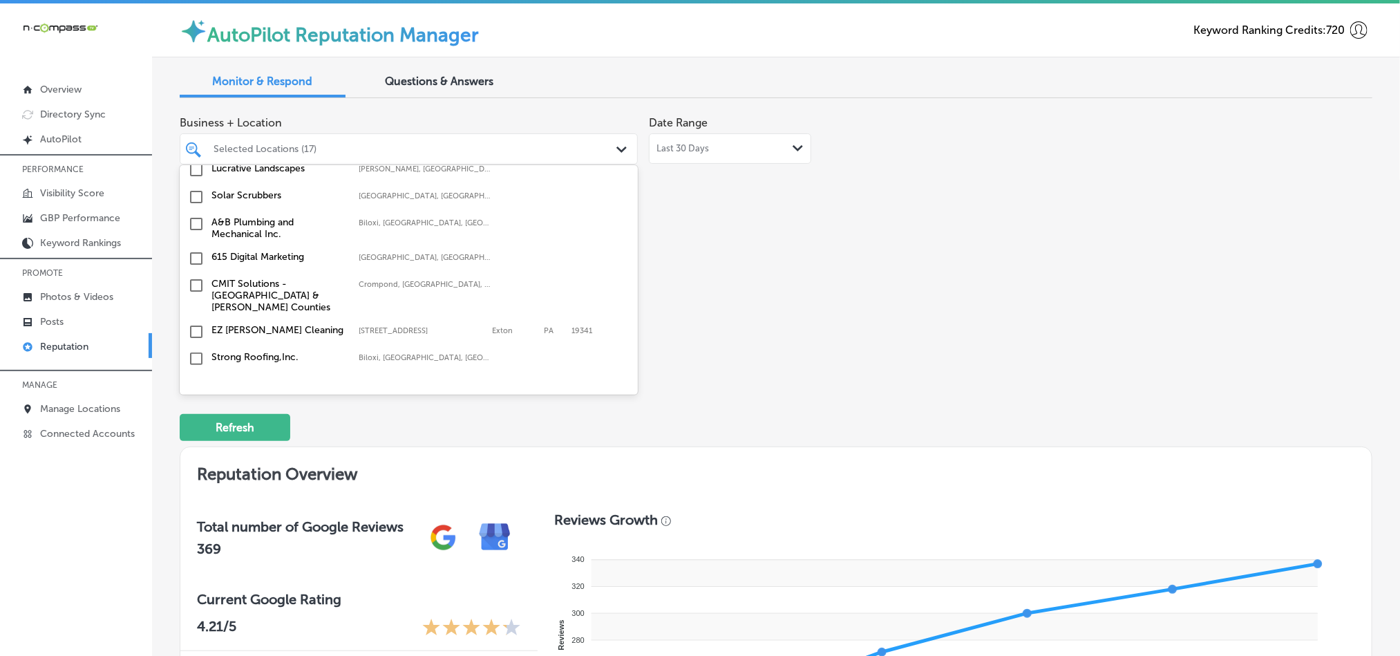
scroll to position [2246, 0]
click at [193, 209] on input "checkbox" at bounding box center [196, 217] width 17 height 17
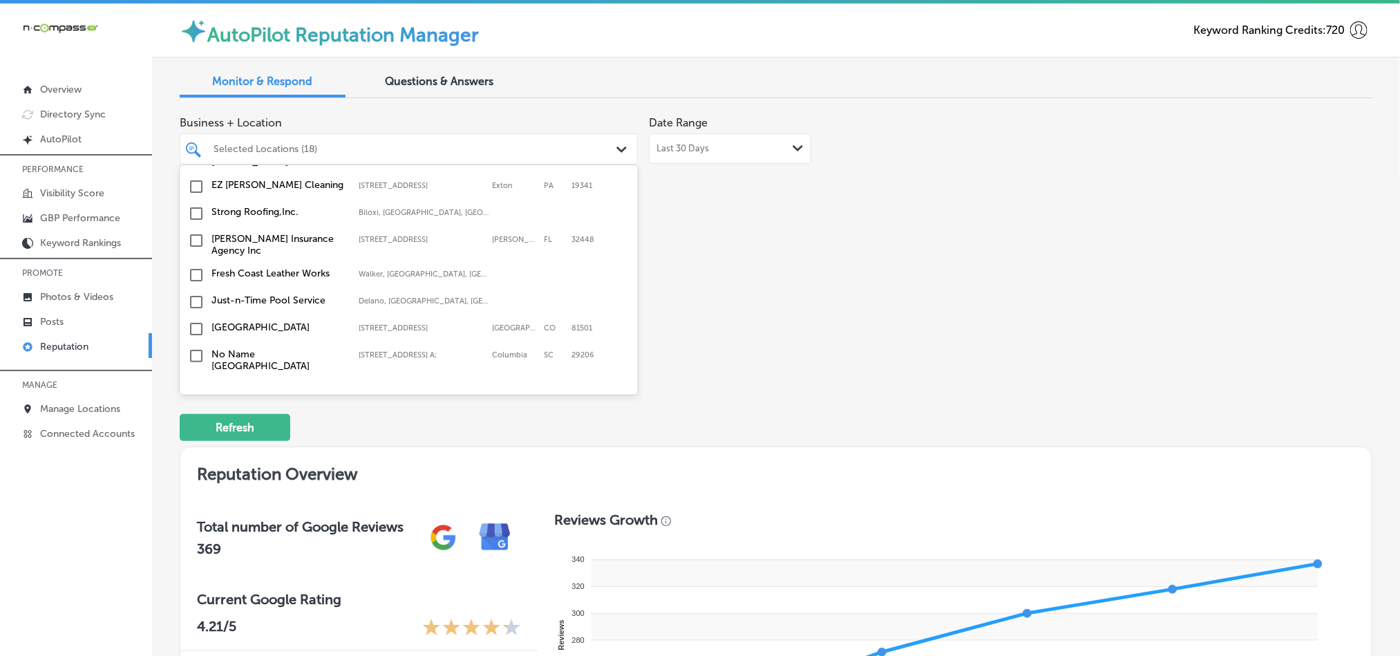
scroll to position [2384, 0]
click at [193, 294] on input "checkbox" at bounding box center [196, 302] width 17 height 17
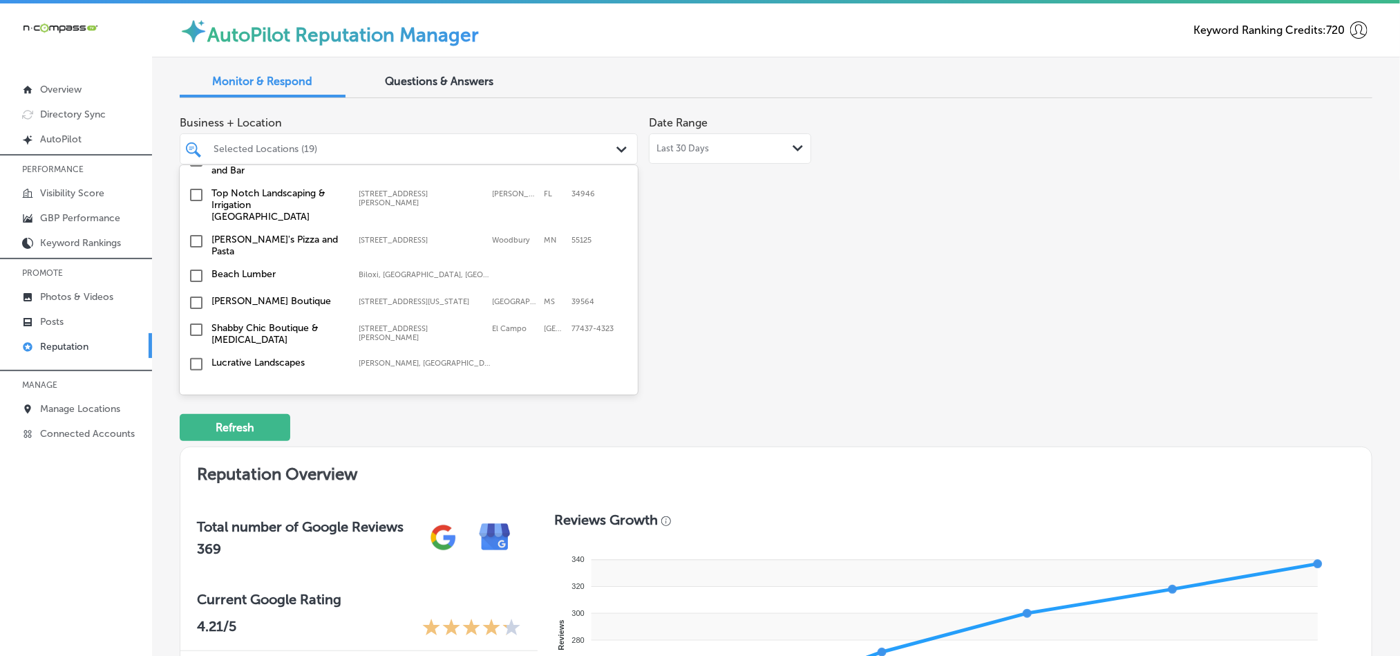
scroll to position [2039, 0]
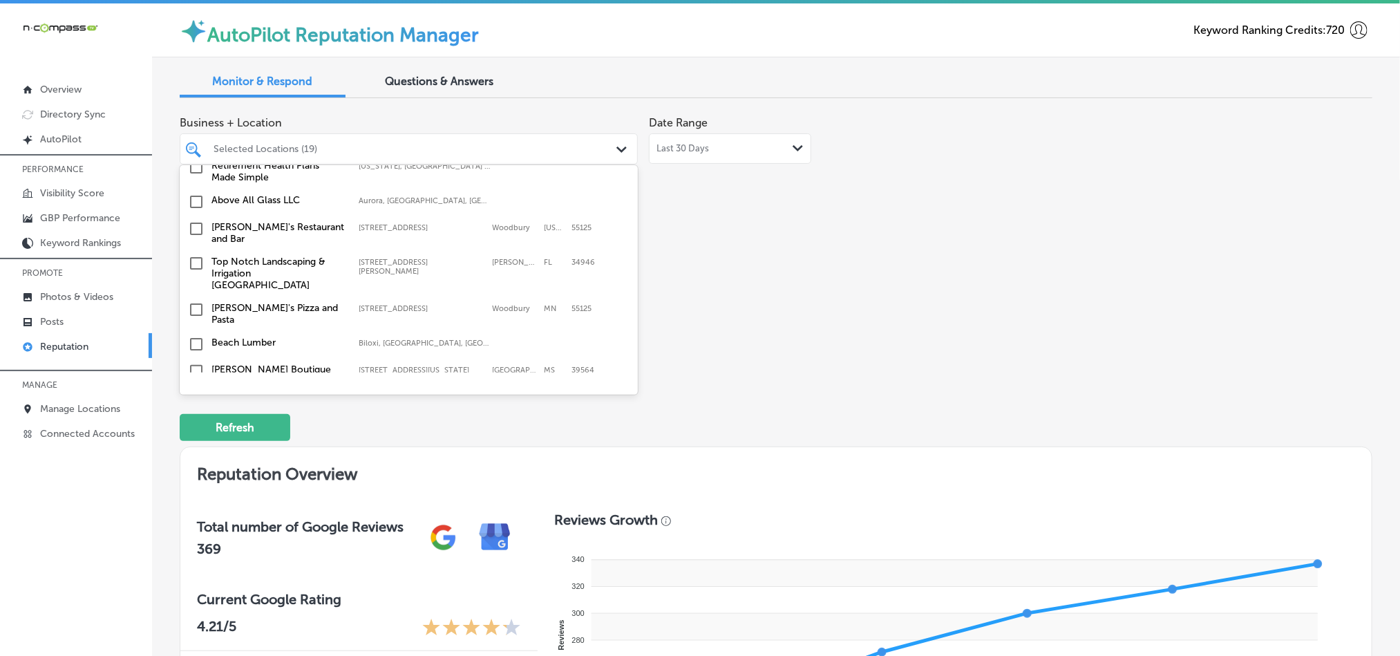
click at [195, 255] on input "checkbox" at bounding box center [196, 263] width 17 height 17
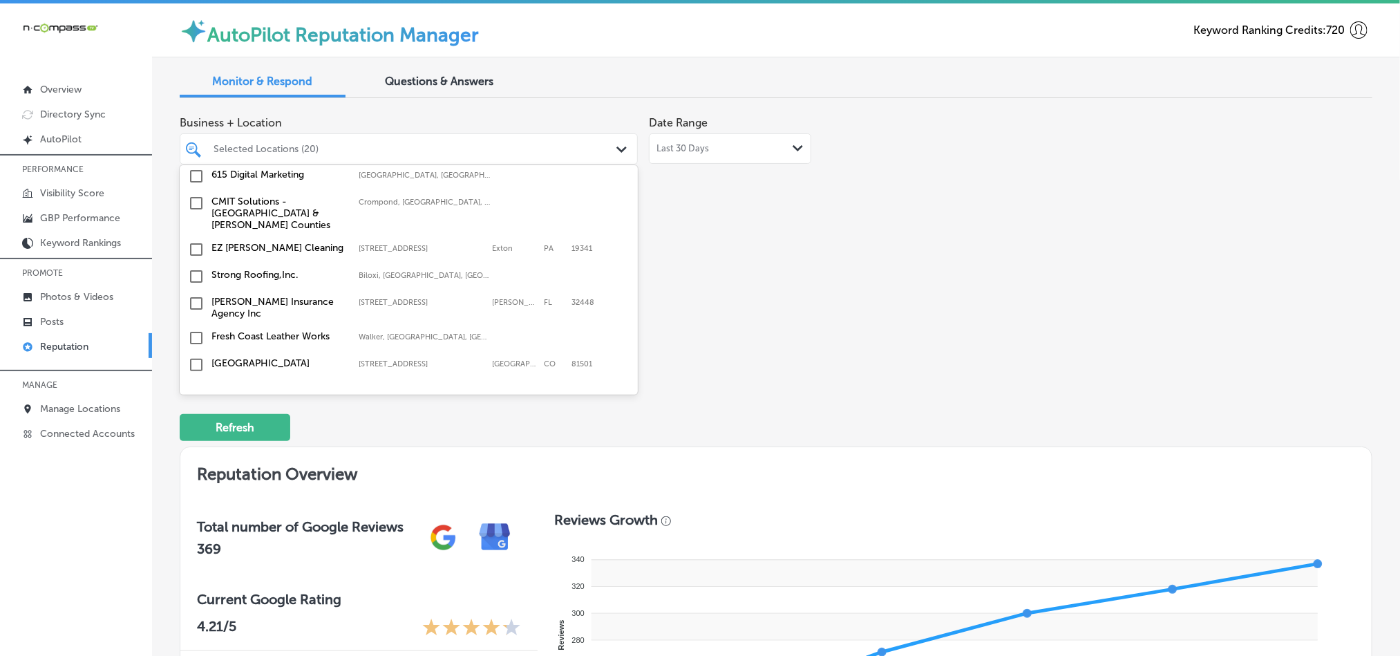
scroll to position [2350, 0]
click at [195, 240] on input "checkbox" at bounding box center [196, 248] width 17 height 17
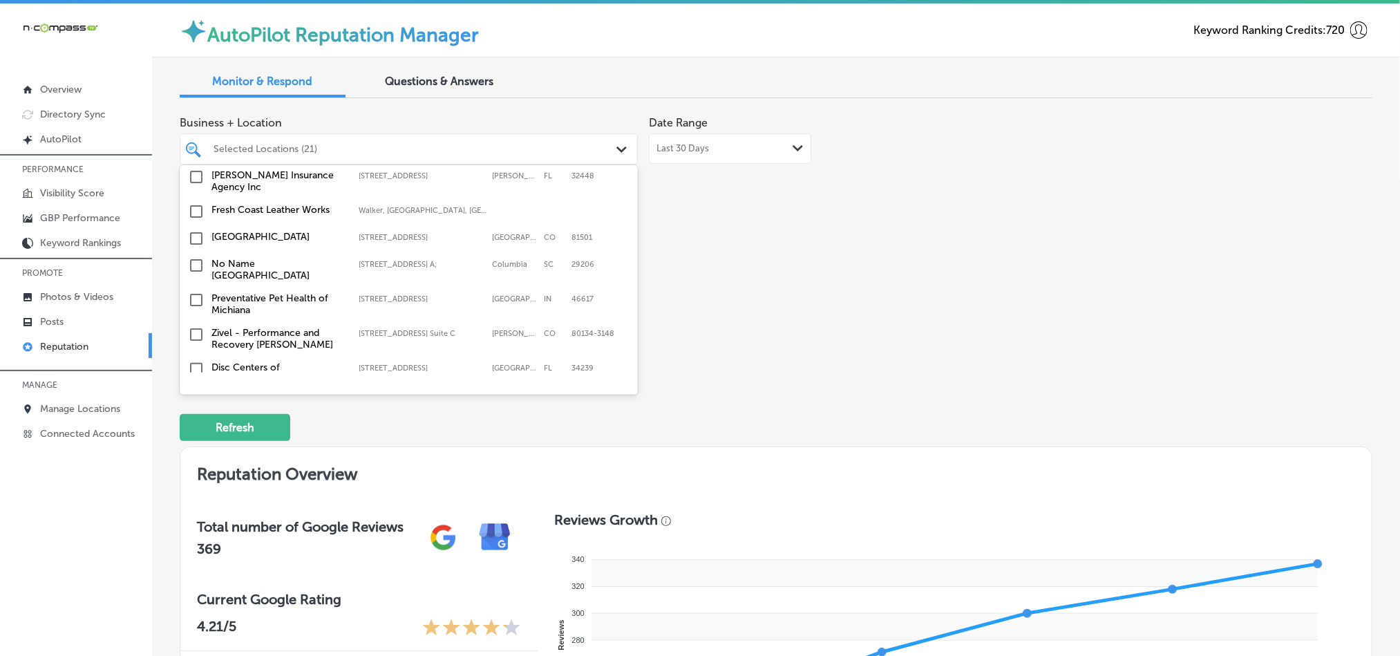
scroll to position [2488, 0]
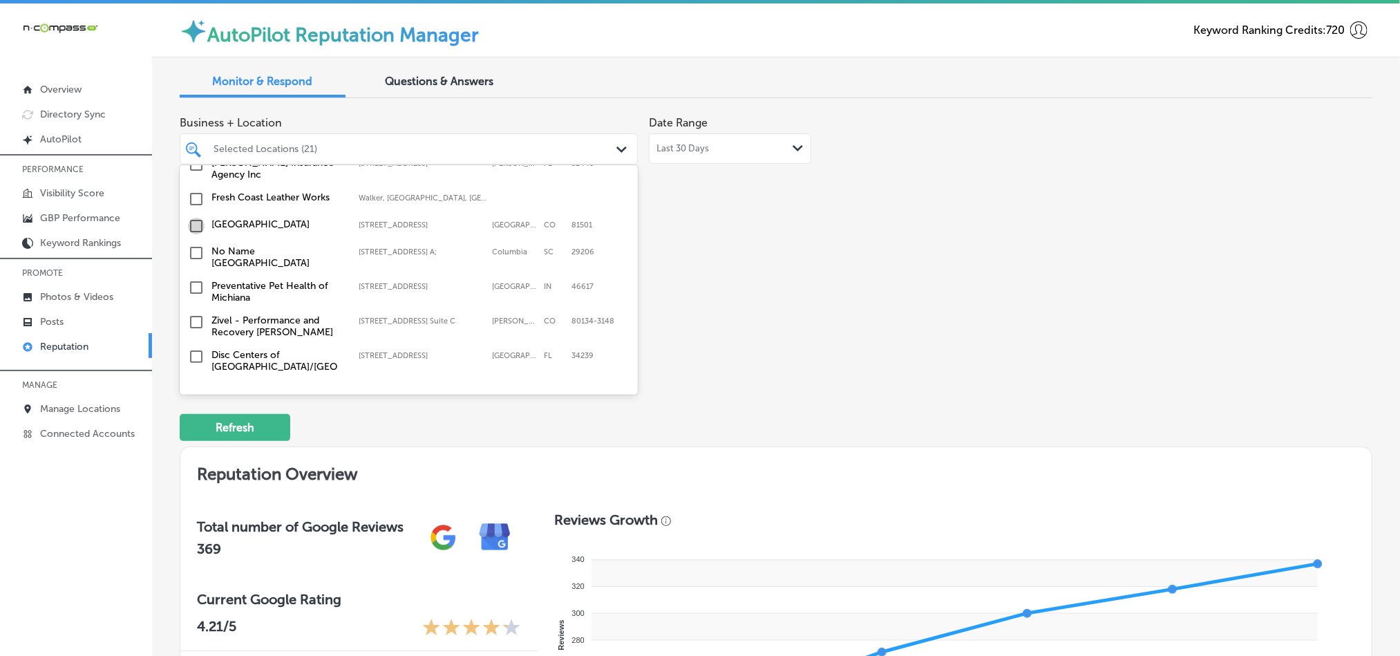
click at [193, 218] on input "checkbox" at bounding box center [196, 226] width 17 height 17
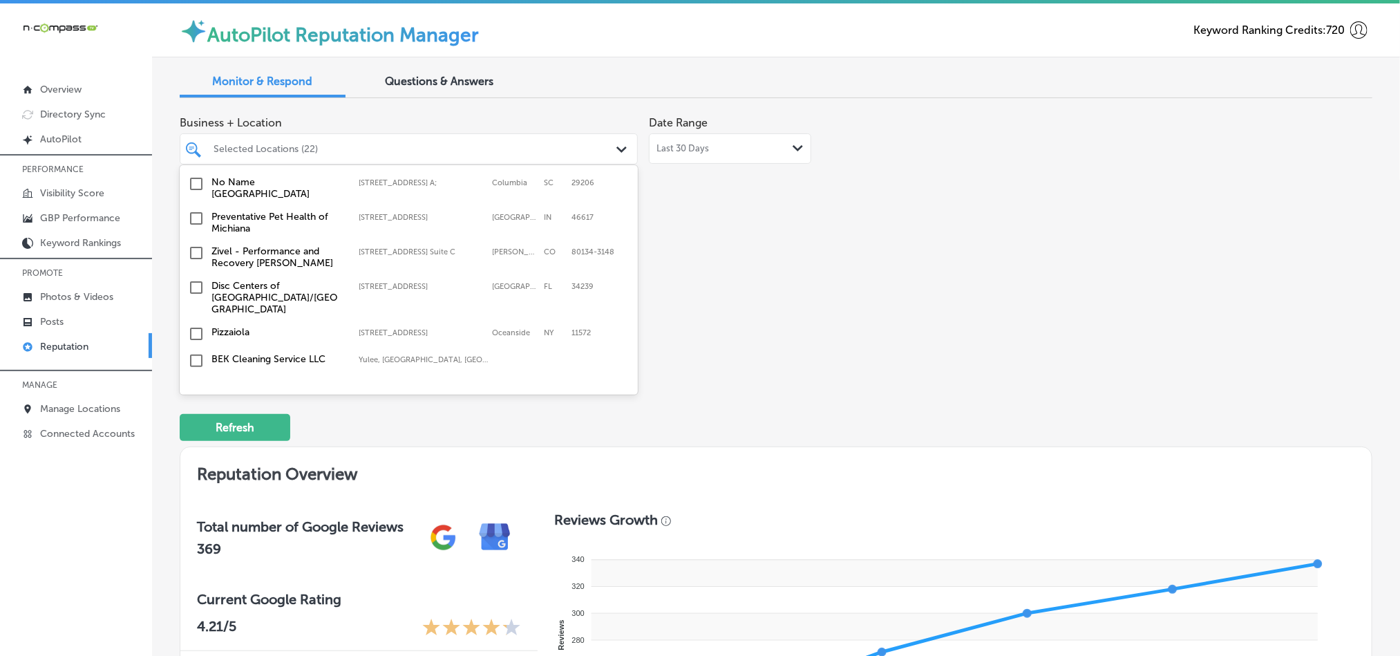
scroll to position [2625, 0]
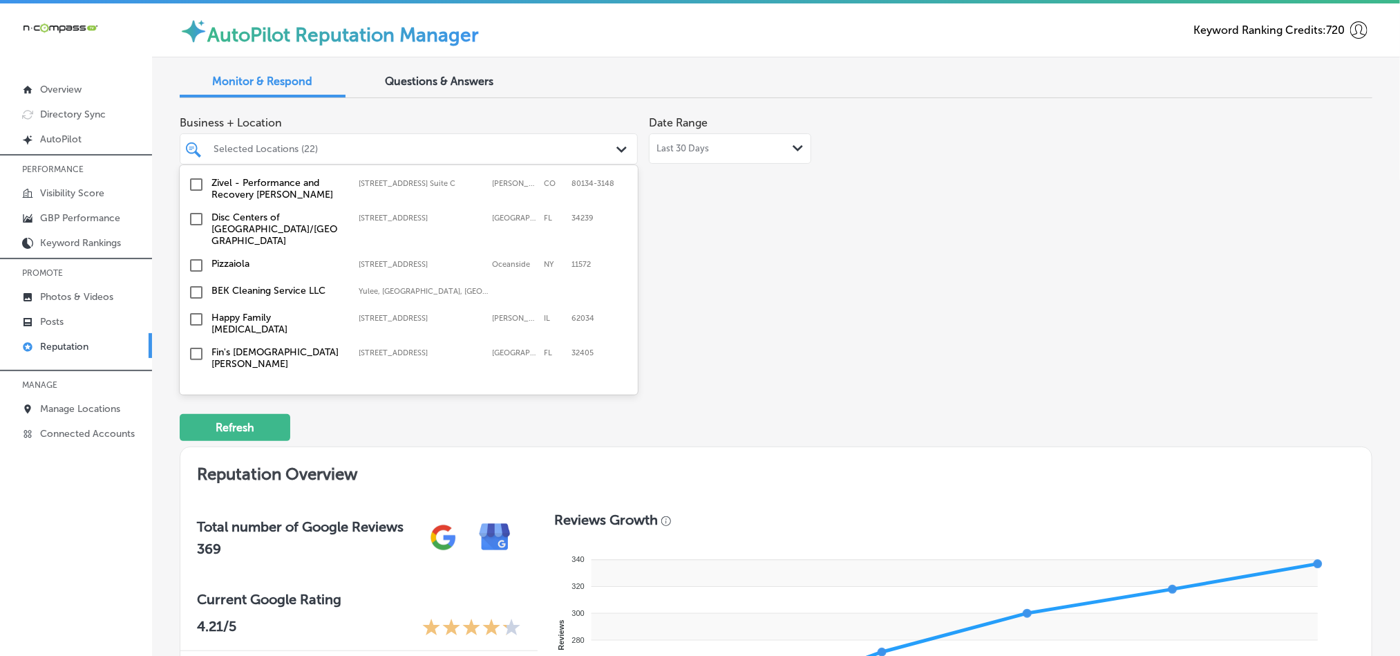
click at [197, 346] on input "checkbox" at bounding box center [196, 354] width 17 height 17
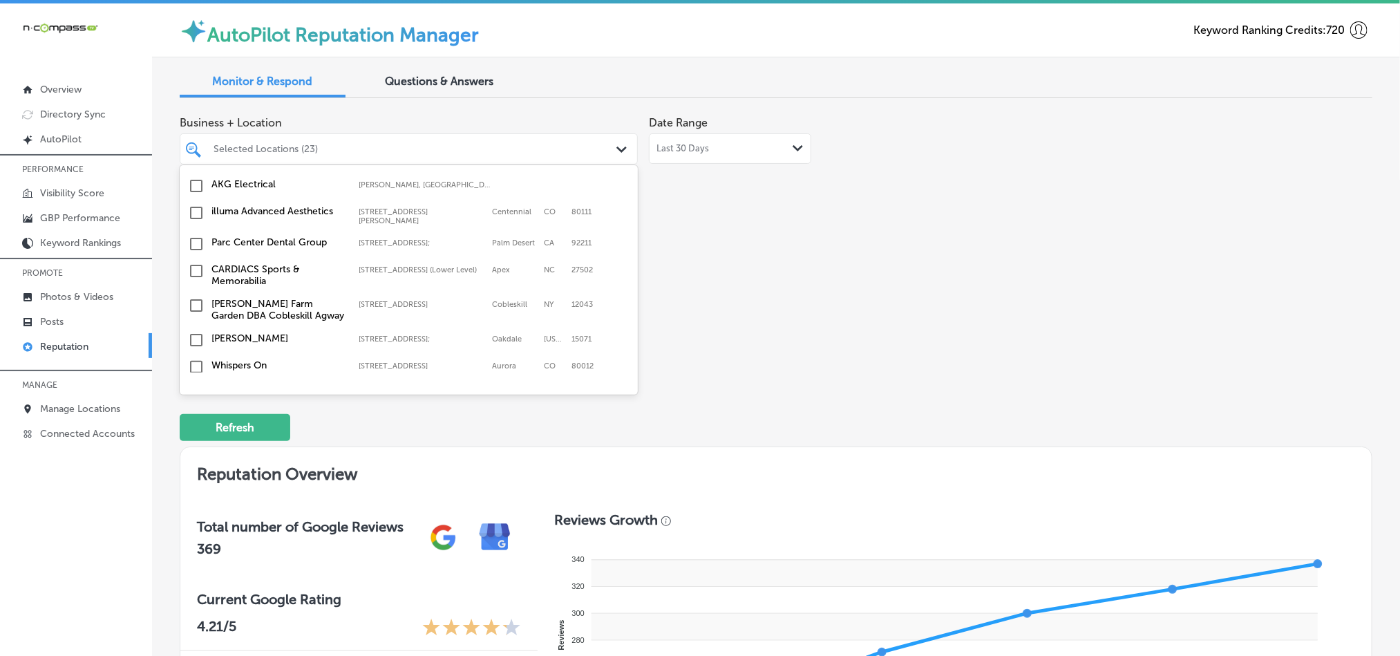
scroll to position [3558, 0]
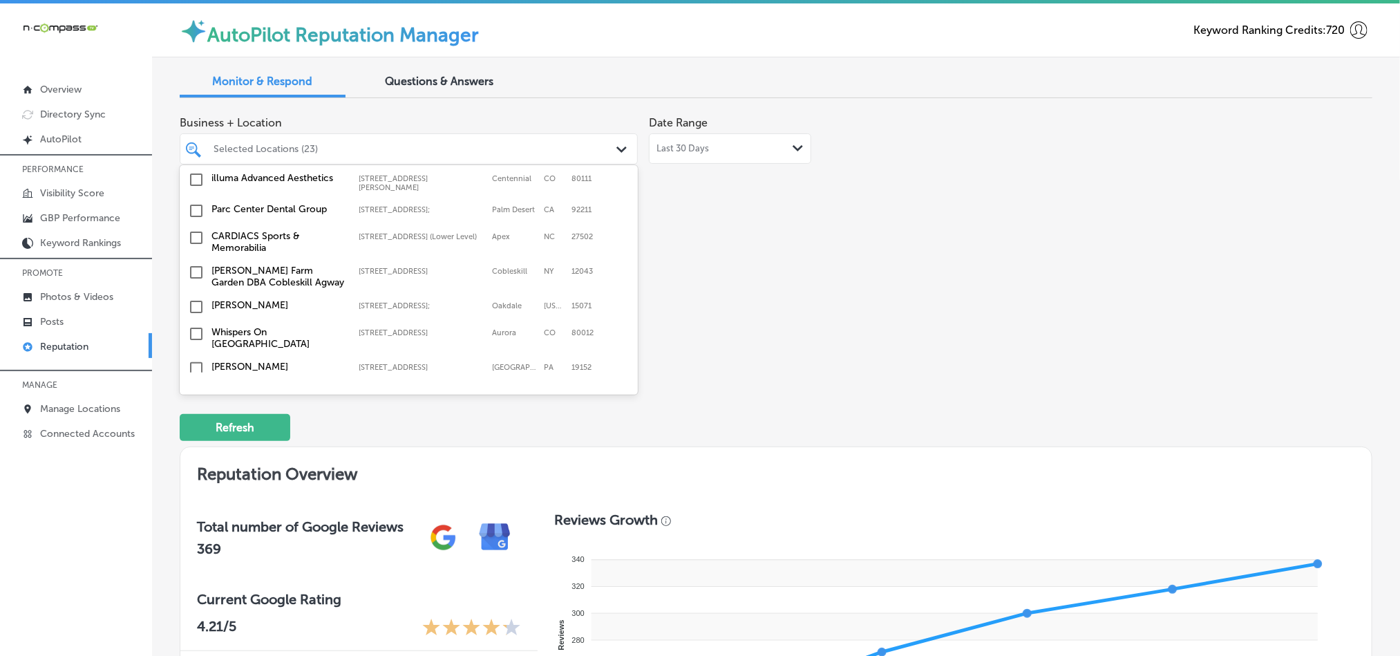
click at [195, 325] on input "checkbox" at bounding box center [196, 333] width 17 height 17
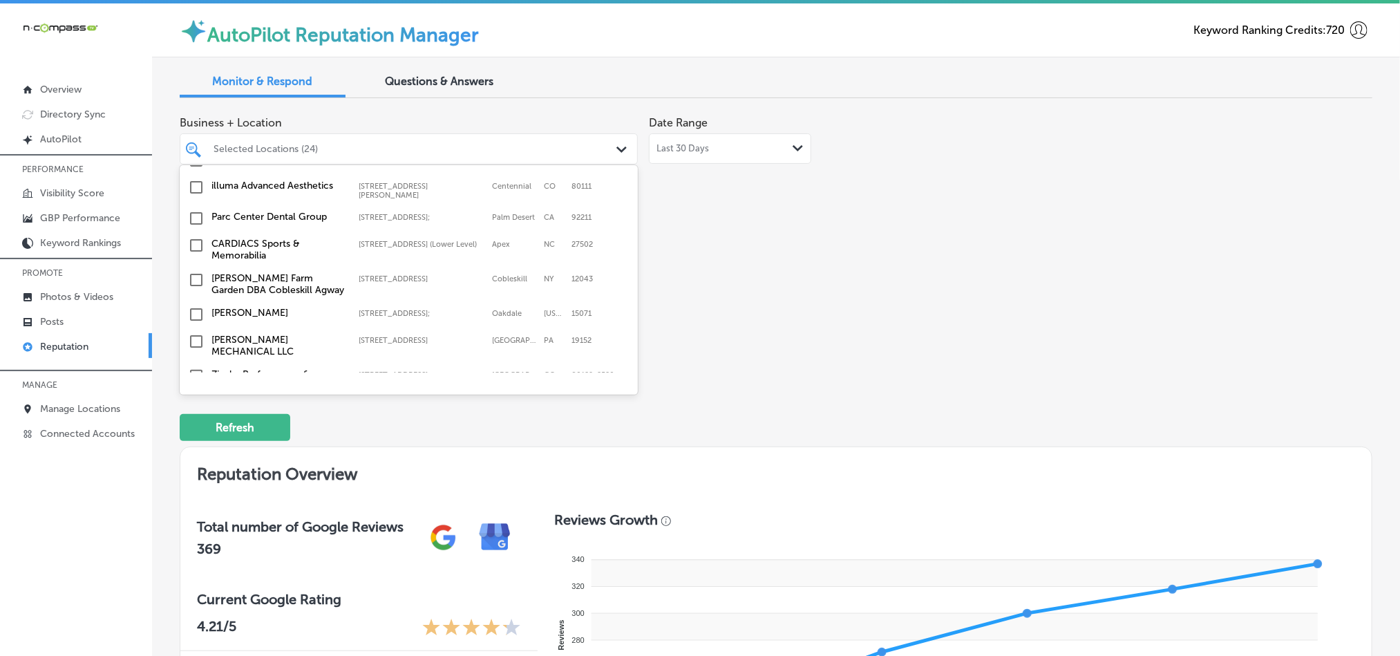
scroll to position [3628, 0]
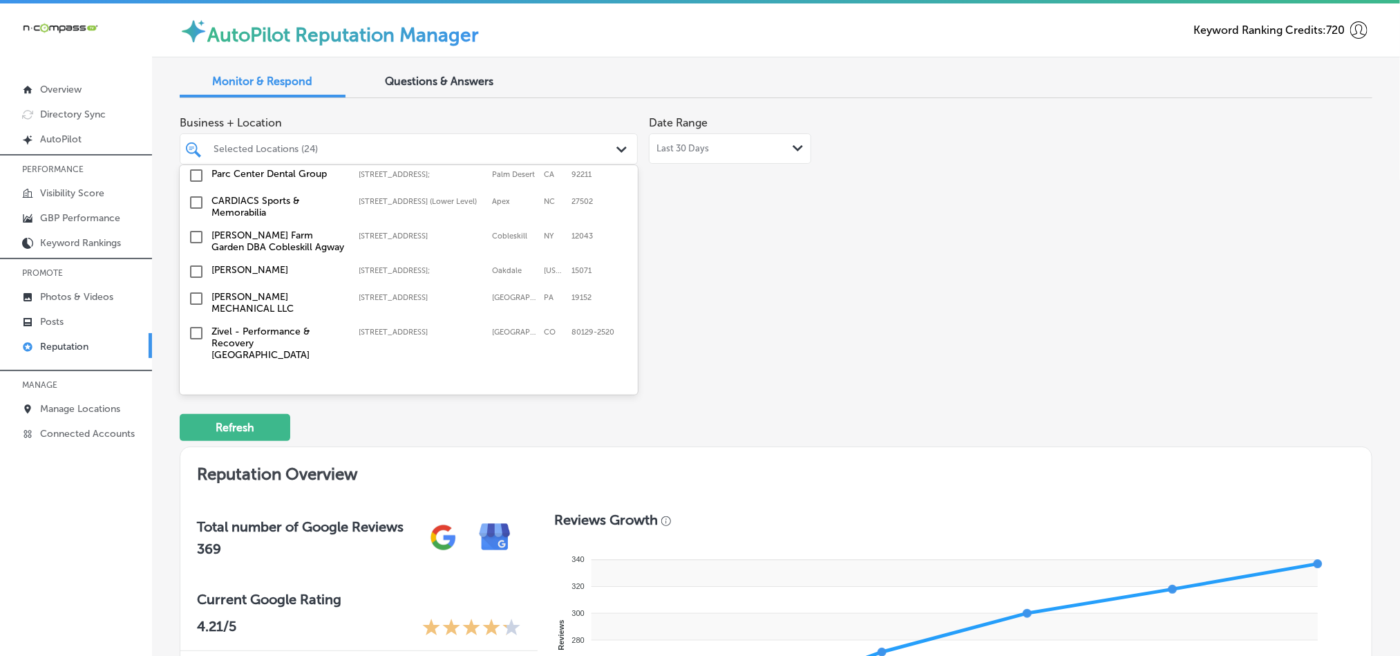
click at [193, 290] on input "checkbox" at bounding box center [196, 298] width 17 height 17
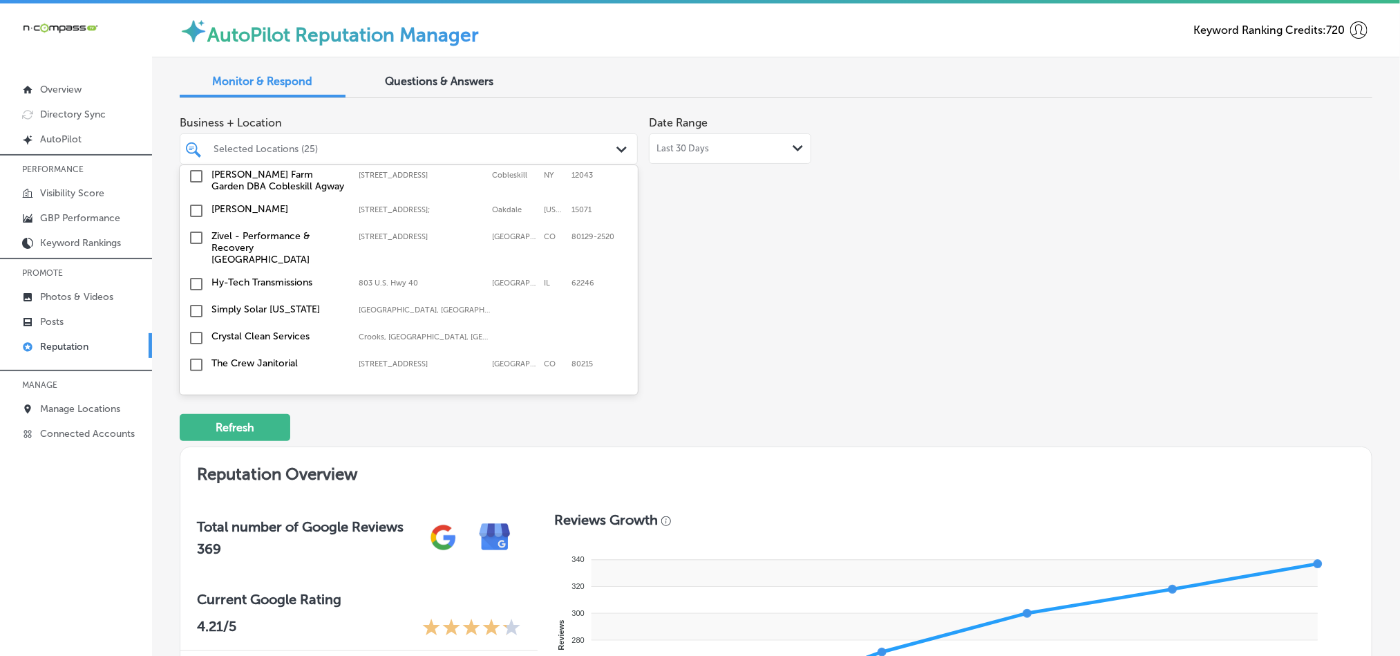
scroll to position [3734, 0]
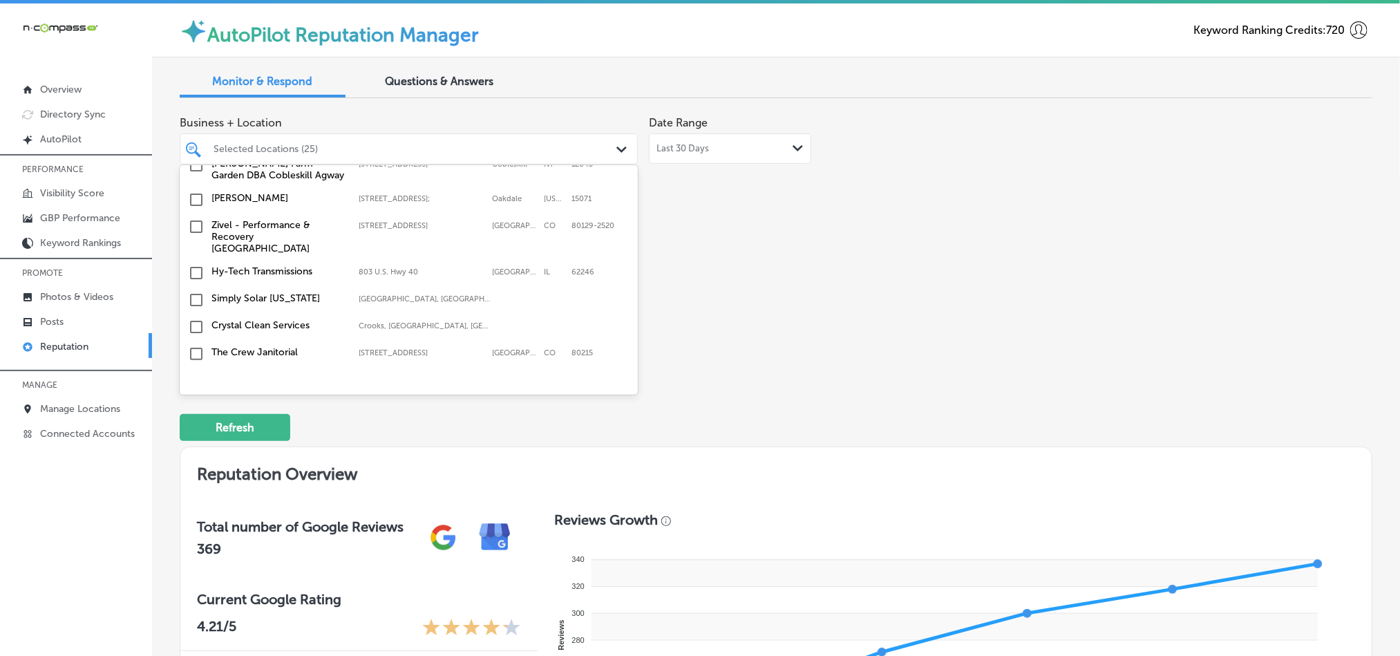
click at [195, 372] on input "checkbox" at bounding box center [196, 380] width 17 height 17
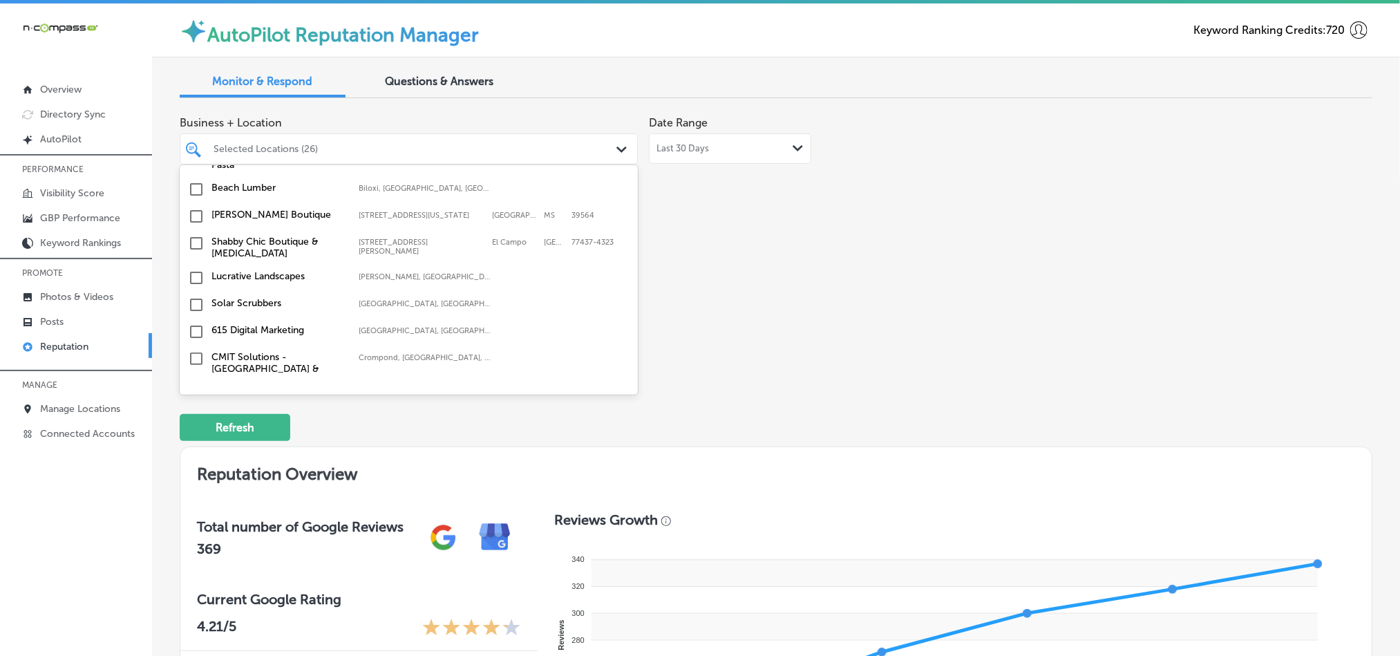
scroll to position [4669, 0]
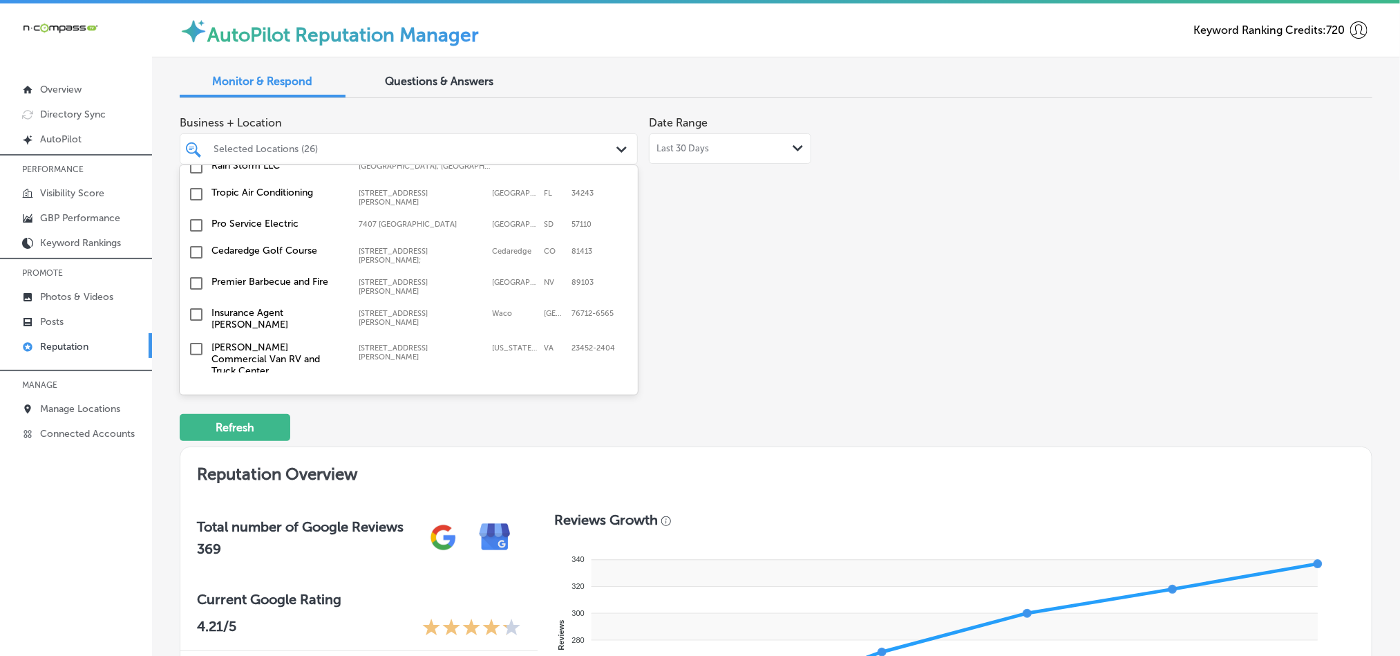
click at [195, 456] on input "checkbox" at bounding box center [196, 464] width 17 height 17
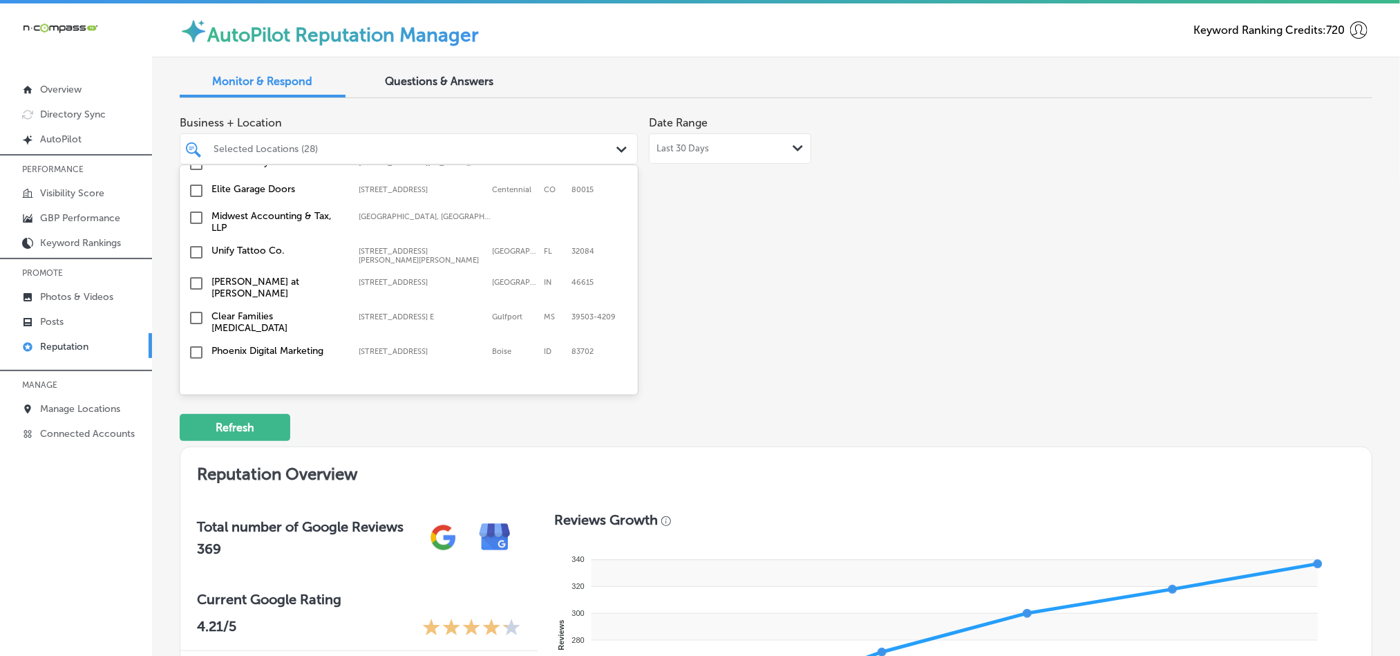
scroll to position [4462, 0]
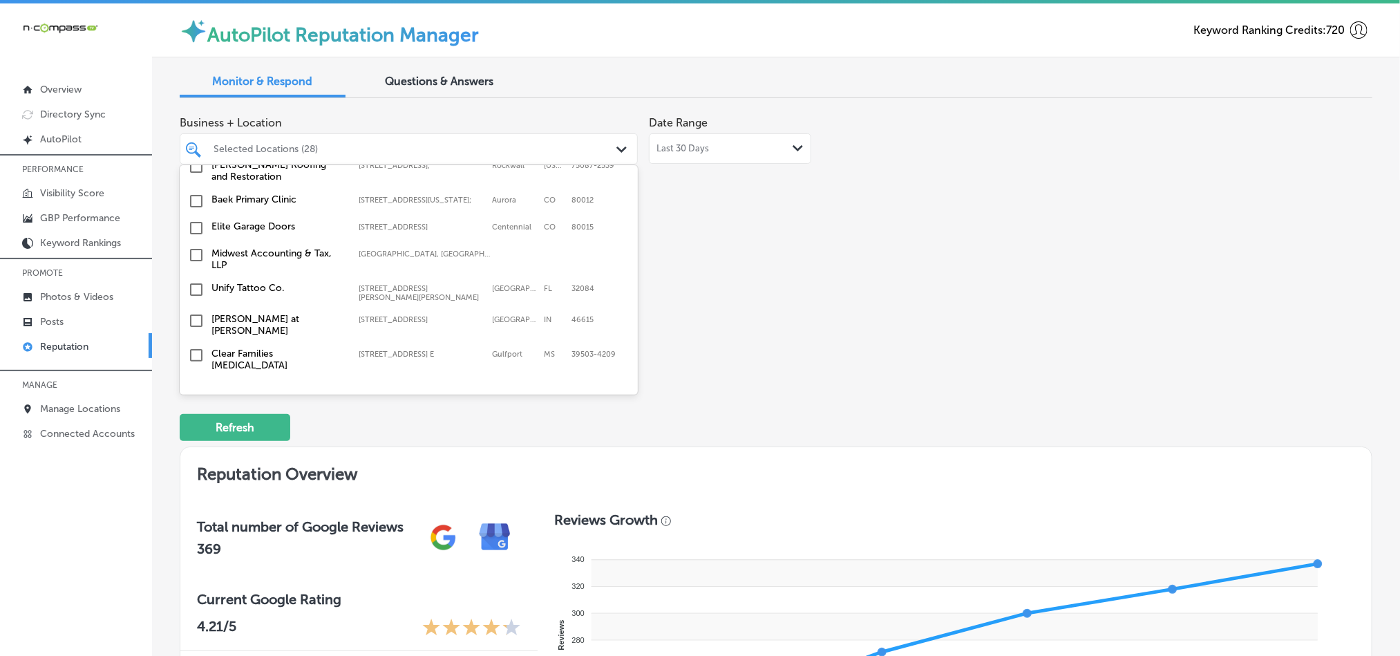
click at [191, 408] on input "checkbox" at bounding box center [196, 416] width 17 height 17
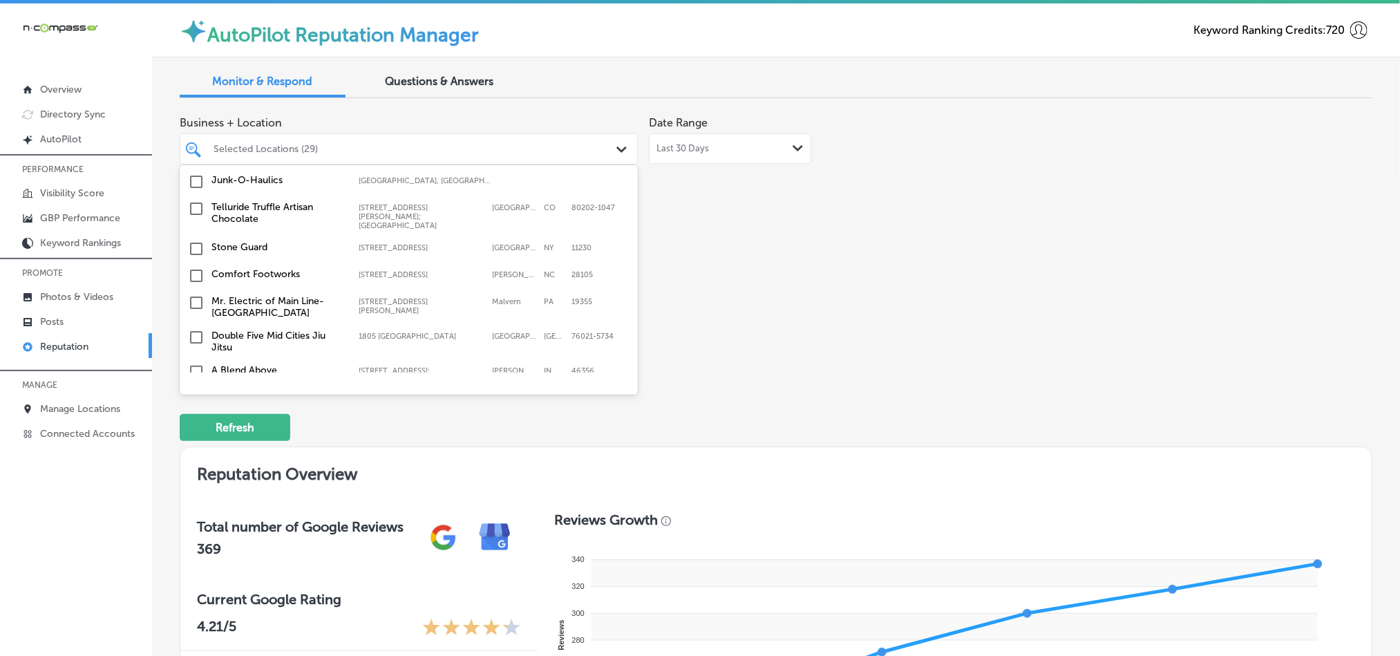
scroll to position [4255, 0]
click at [193, 454] on input "checkbox" at bounding box center [196, 462] width 17 height 17
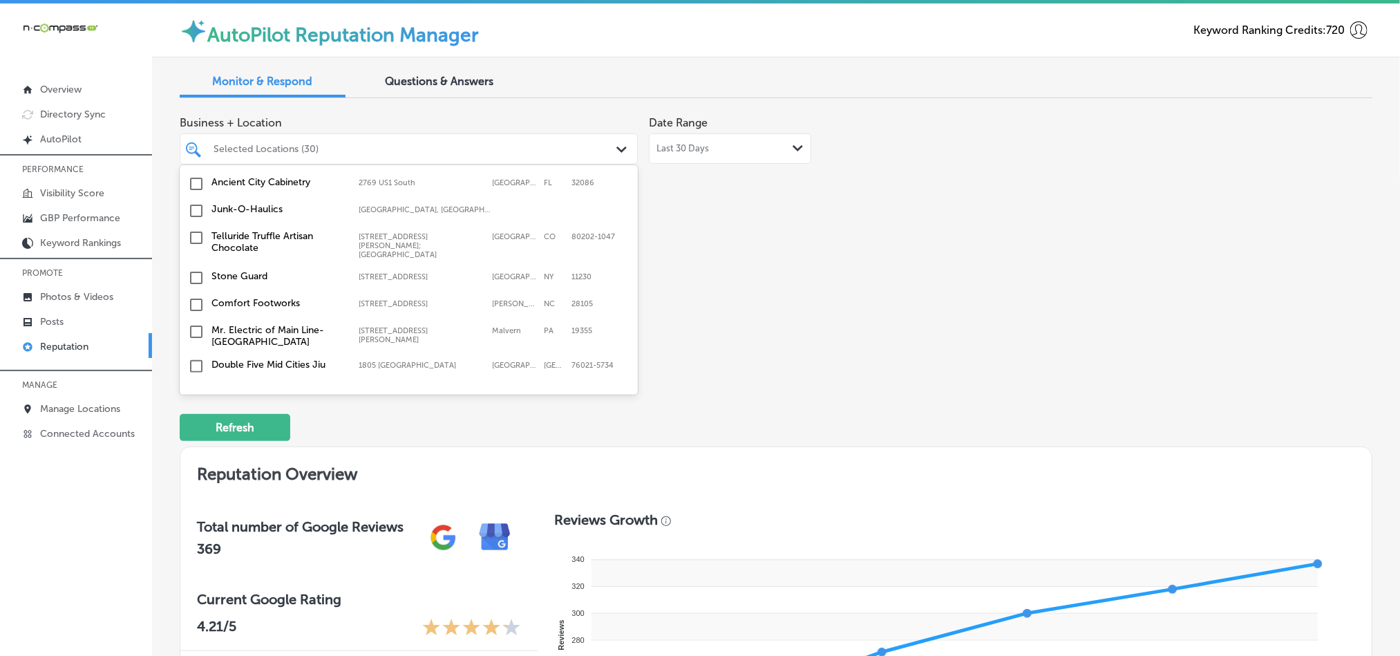
click at [195, 454] on input "checkbox" at bounding box center [196, 462] width 17 height 17
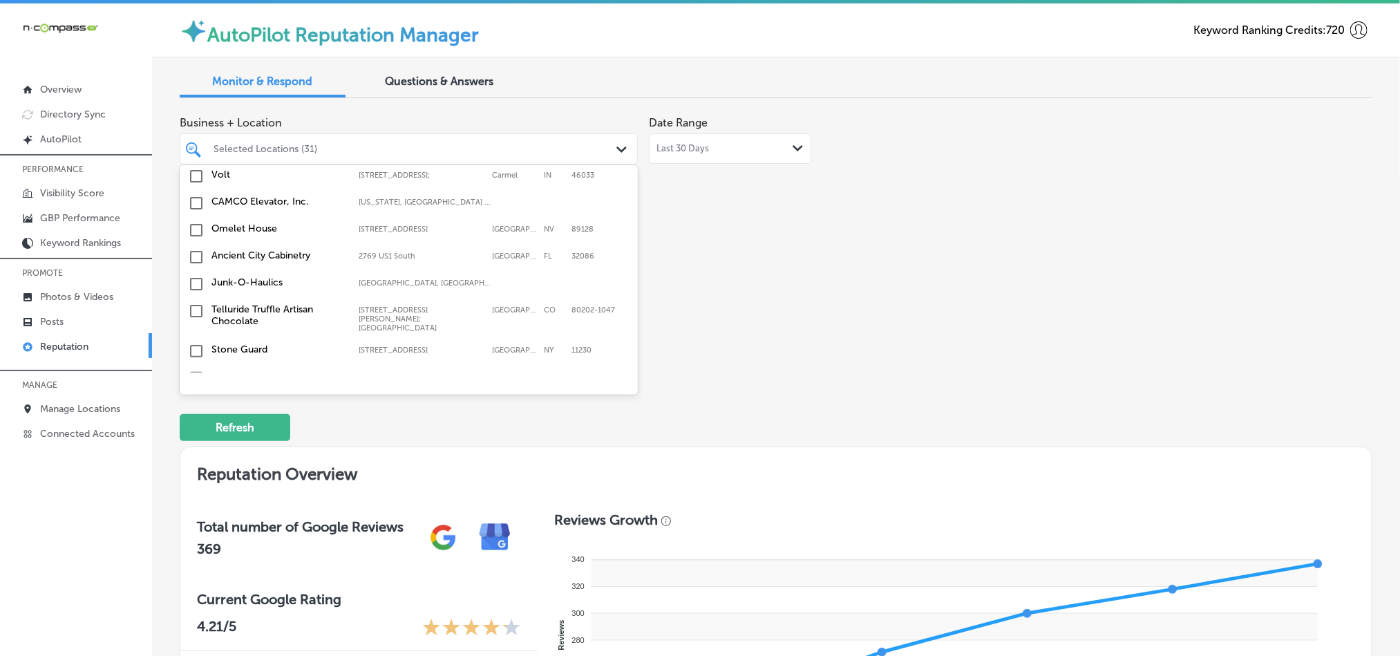
scroll to position [4186, 0]
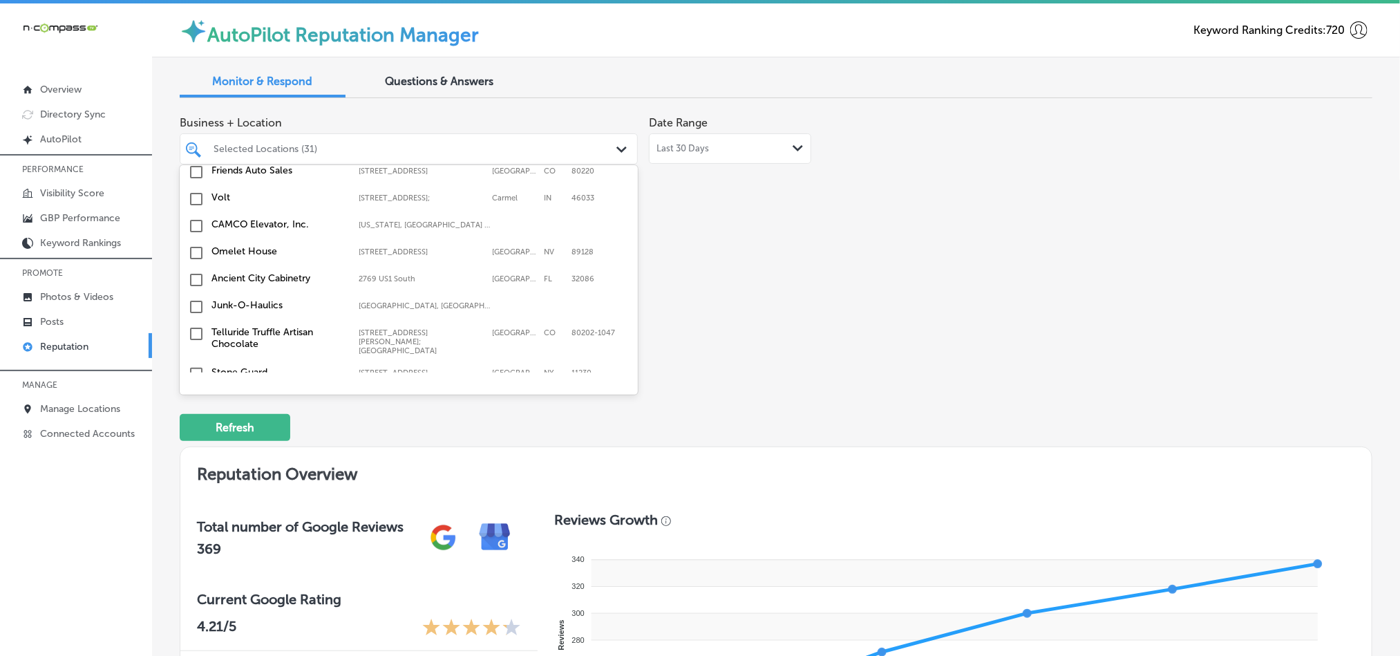
click at [191, 454] on input "checkbox" at bounding box center [196, 462] width 17 height 17
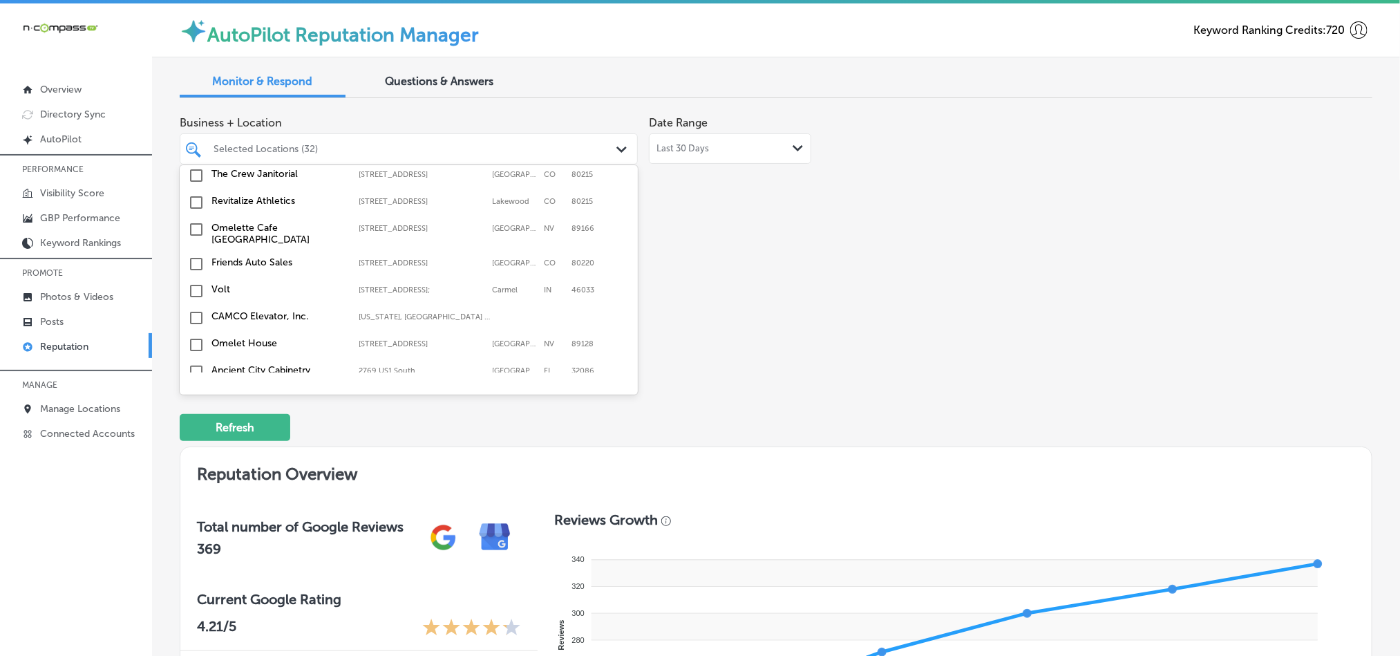
scroll to position [4117, 0]
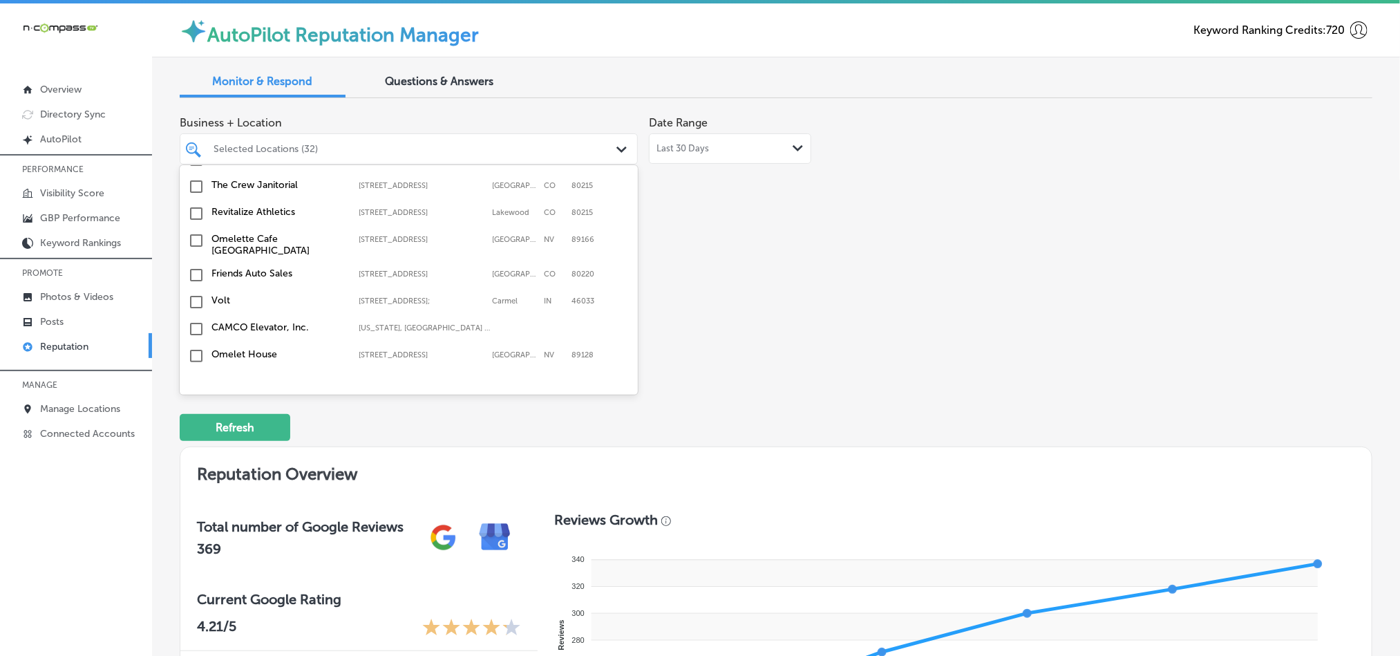
click at [195, 495] on input "checkbox" at bounding box center [196, 503] width 17 height 17
click at [195, 428] on input "checkbox" at bounding box center [196, 436] width 17 height 17
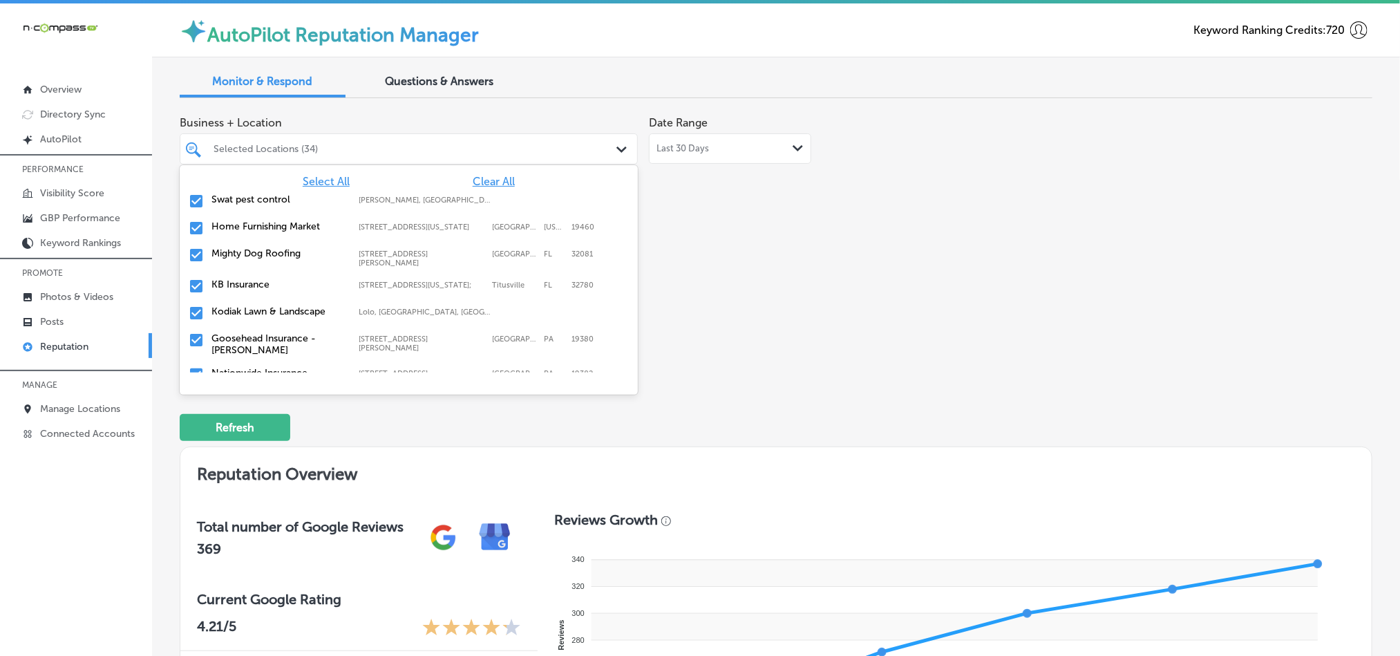
click at [865, 299] on div "Business + Location option [STREET_ADDRESS][US_STATE]; focused, 5 of 164. 164 r…" at bounding box center [538, 239] width 716 height 260
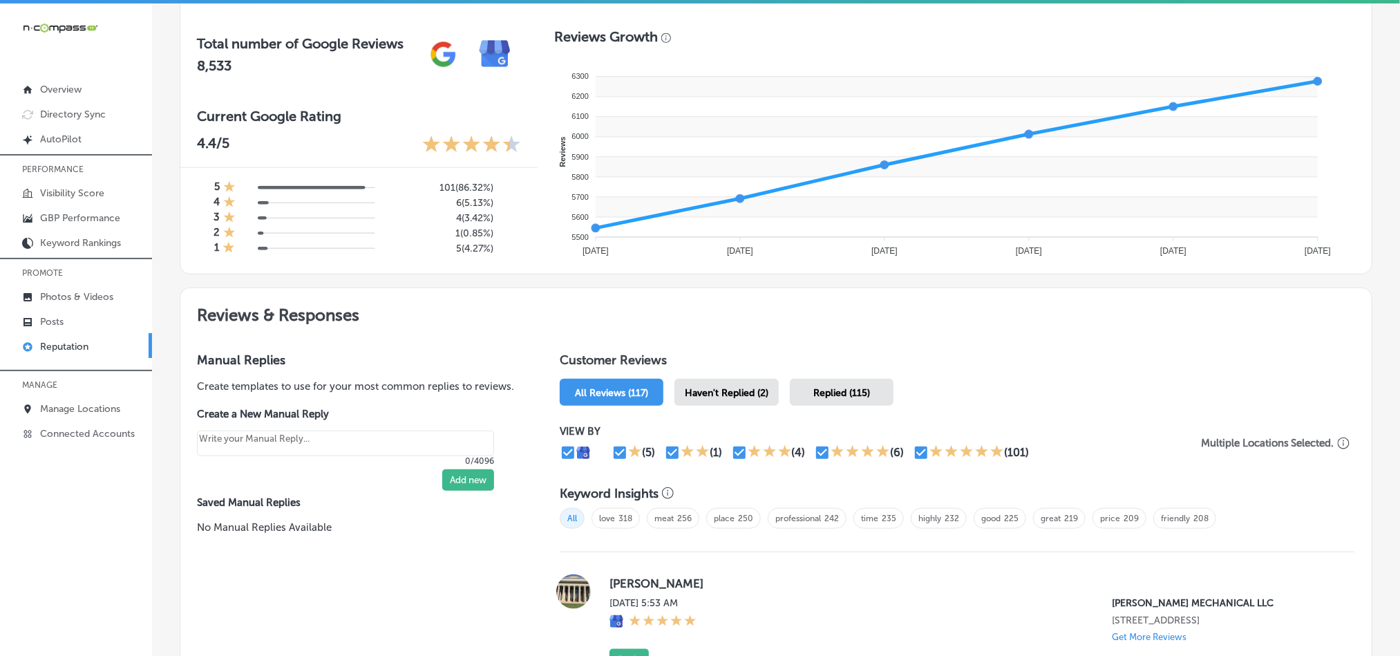
scroll to position [484, 0]
click at [717, 393] on div "Haven't Replied (2)" at bounding box center [726, 391] width 104 height 27
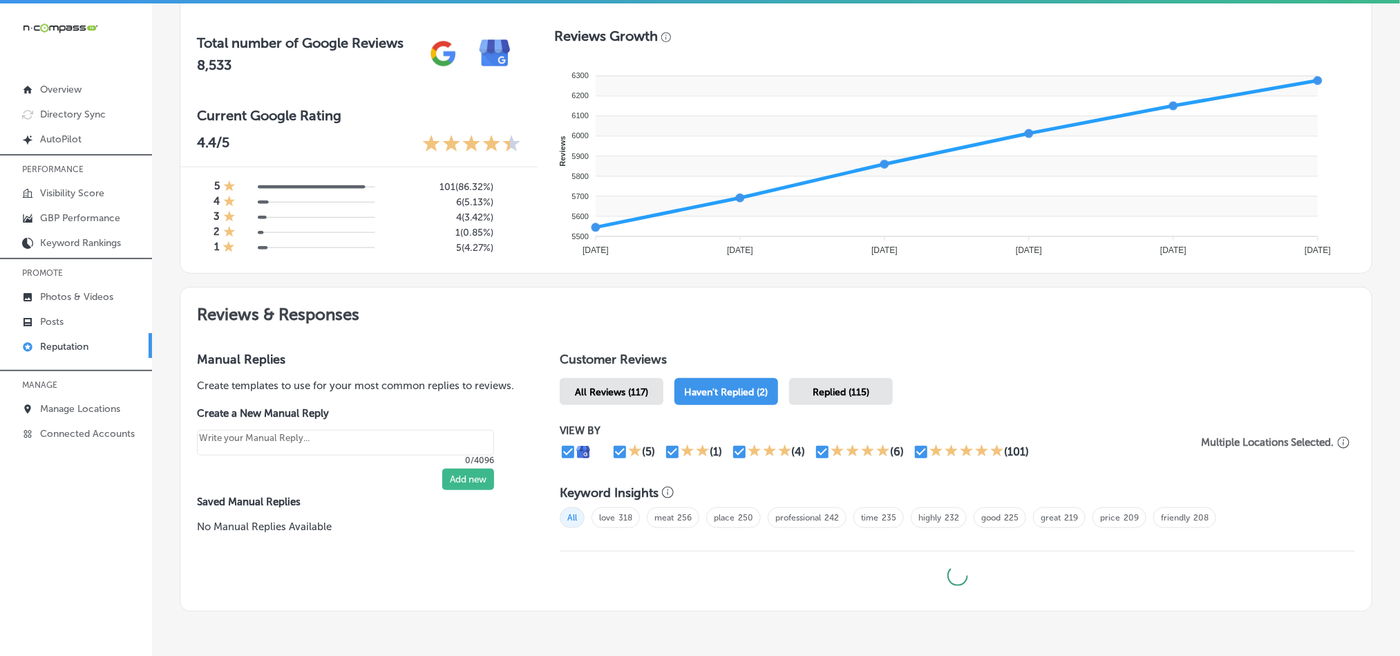
type textarea "x"
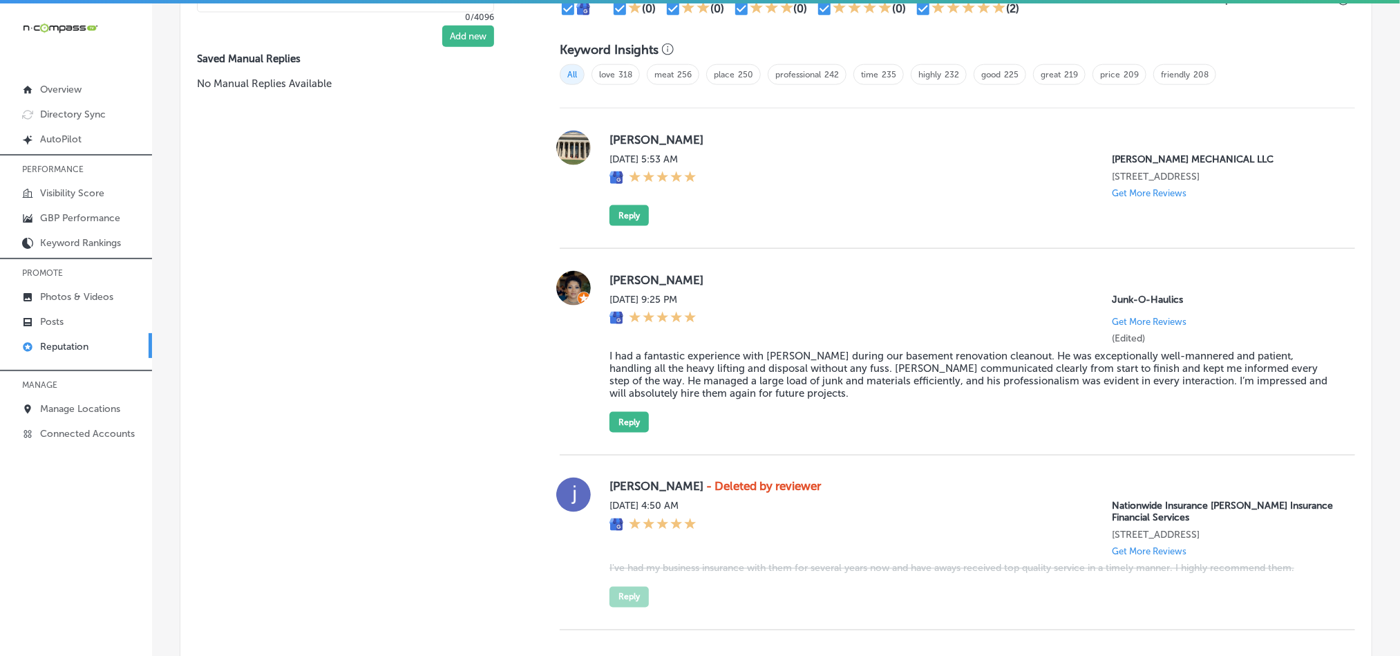
scroll to position [920, 0]
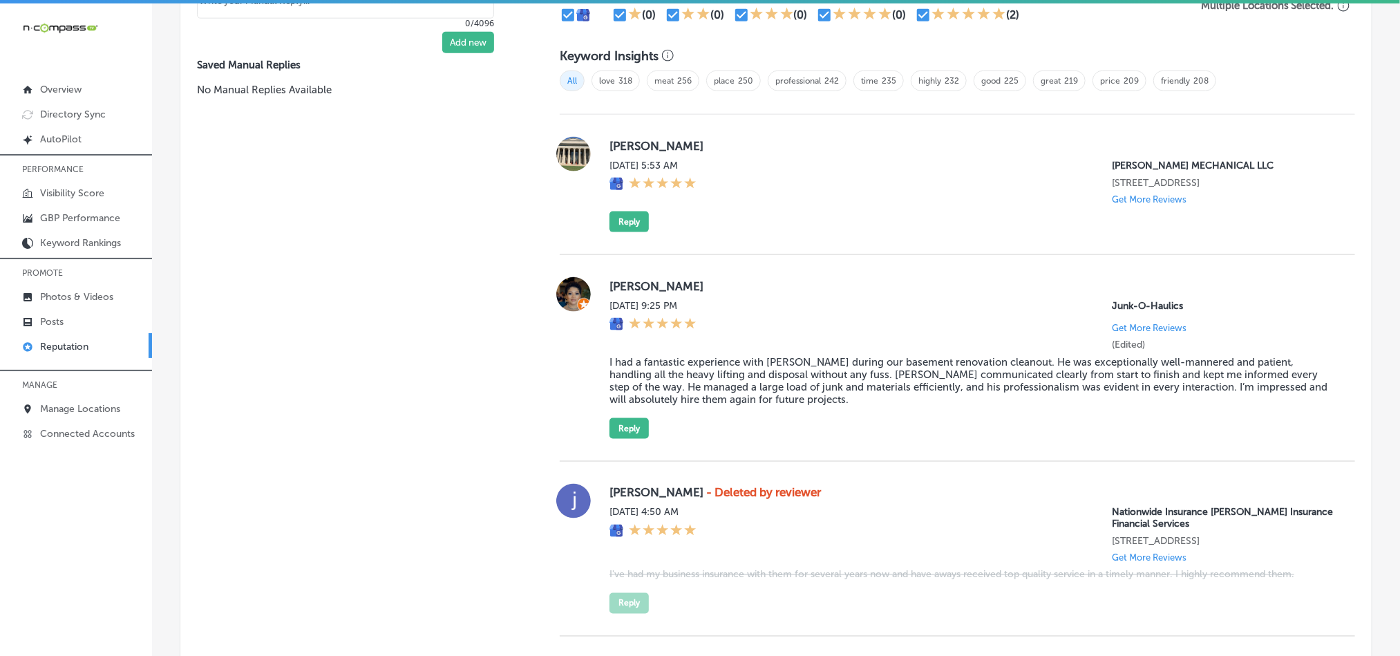
drag, startPoint x: 784, startPoint y: 236, endPoint x: 762, endPoint y: 229, distance: 23.4
click at [782, 234] on div "[PERSON_NAME][DATE] 5:53 AM [PERSON_NAME] MECHANICAL LLC [STREET_ADDRESS] Get M…" at bounding box center [957, 185] width 795 height 140
drag, startPoint x: 601, startPoint y: 147, endPoint x: 707, endPoint y: 140, distance: 106.0
click at [707, 140] on div "[PERSON_NAME][DATE] 5:53 AM [PERSON_NAME] MECHANICAL LLC [STREET_ADDRESS] Get M…" at bounding box center [957, 184] width 795 height 95
copy label "[PERSON_NAME]"
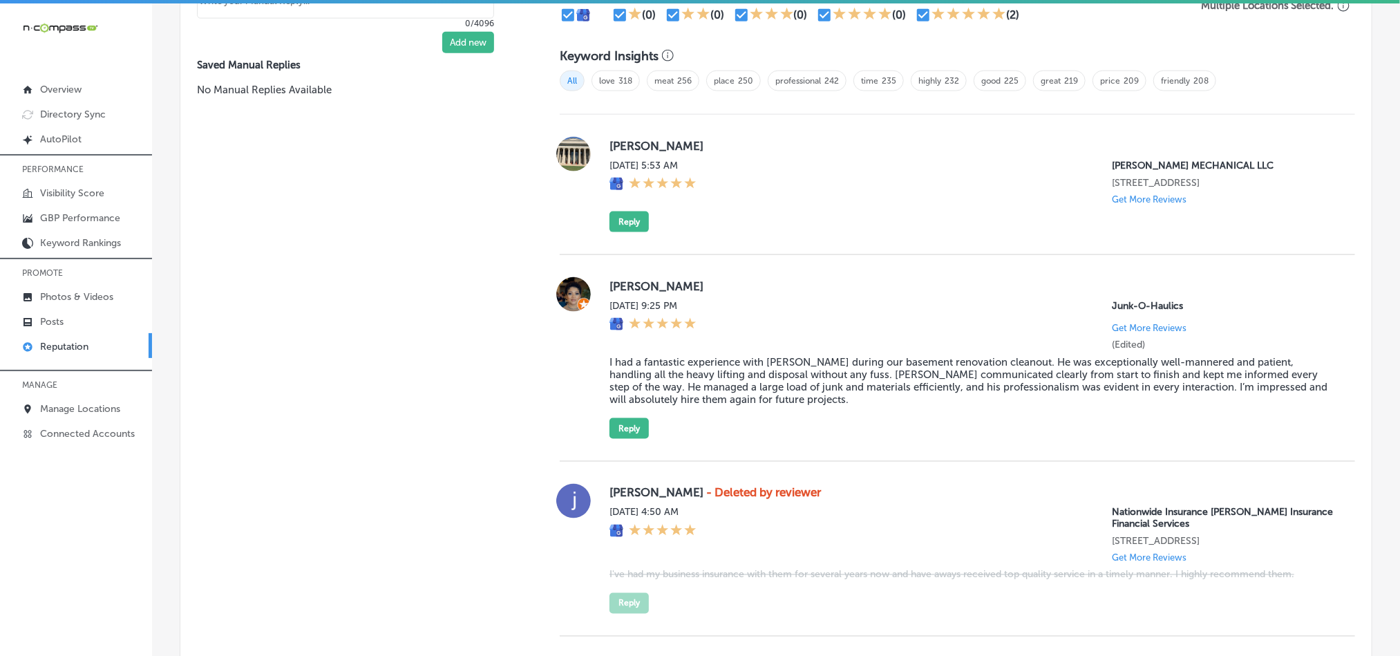
click at [784, 160] on div "[DATE] 5:53 AM [PERSON_NAME] MECHANICAL LLC [STREET_ADDRESS] Get More Reviews" at bounding box center [972, 182] width 724 height 45
click at [856, 220] on div "[PERSON_NAME][DATE] 5:53 AM [PERSON_NAME] MECHANICAL LLC [STREET_ADDRESS] Get M…" at bounding box center [972, 184] width 724 height 95
click at [626, 216] on button "Reply" at bounding box center [629, 221] width 39 height 21
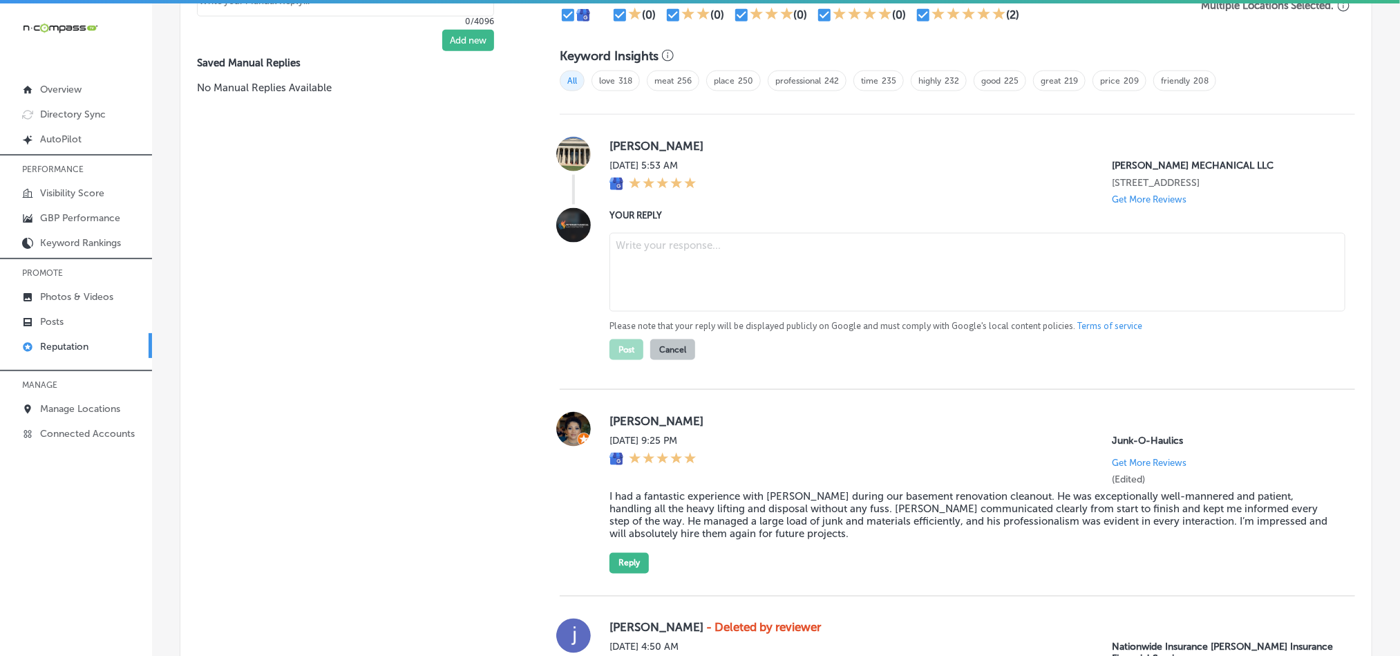
click at [733, 261] on textarea at bounding box center [978, 272] width 736 height 79
paste textarea "Thank you, [PERSON_NAME], for the 5-star review! We’re glad to know [PERSON_NAM…"
type textarea "Thank you, [PERSON_NAME], for the 5-star review! We’re glad to know [PERSON_NAM…"
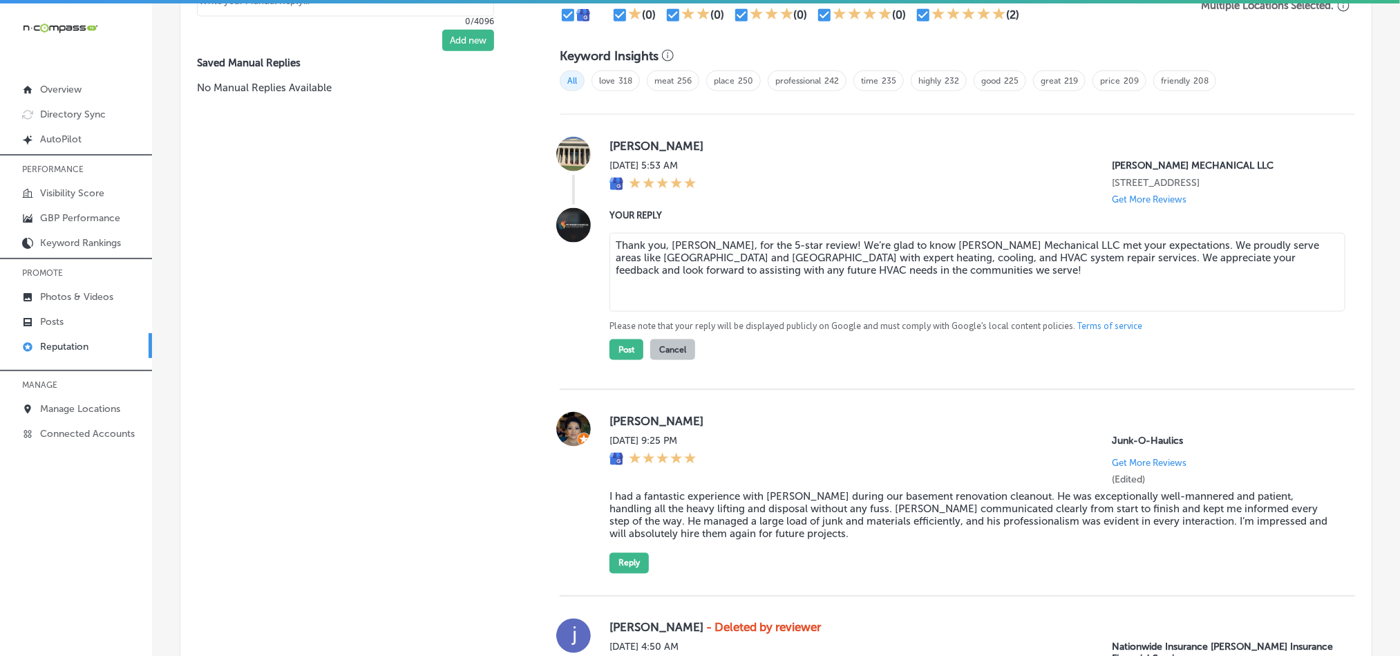
type textarea "x"
type textarea "Thank you, [PERSON_NAME], for the 5-star review! We’re glad to know [PERSON_NAM…"
click at [624, 345] on button "Post" at bounding box center [627, 349] width 34 height 21
type textarea "x"
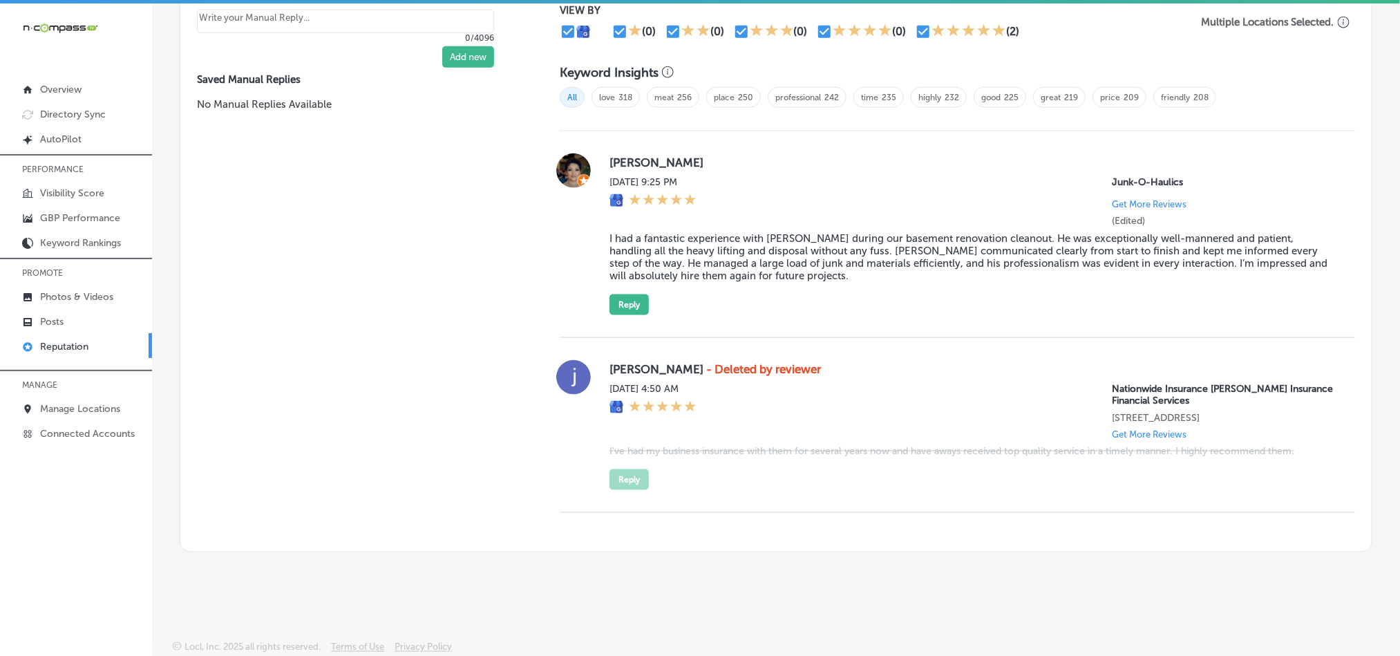
scroll to position [902, 0]
drag, startPoint x: 601, startPoint y: 158, endPoint x: 730, endPoint y: 152, distance: 128.7
click at [730, 155] on div "[PERSON_NAME] [DATE] 9:25 PM Junk-O-Haulics Get More Reviews (Edited) I had a f…" at bounding box center [957, 236] width 795 height 162
copy label "[PERSON_NAME]"
click at [641, 276] on blockquote "I had a fantastic experience with [PERSON_NAME] during our basement renovation …" at bounding box center [972, 259] width 724 height 50
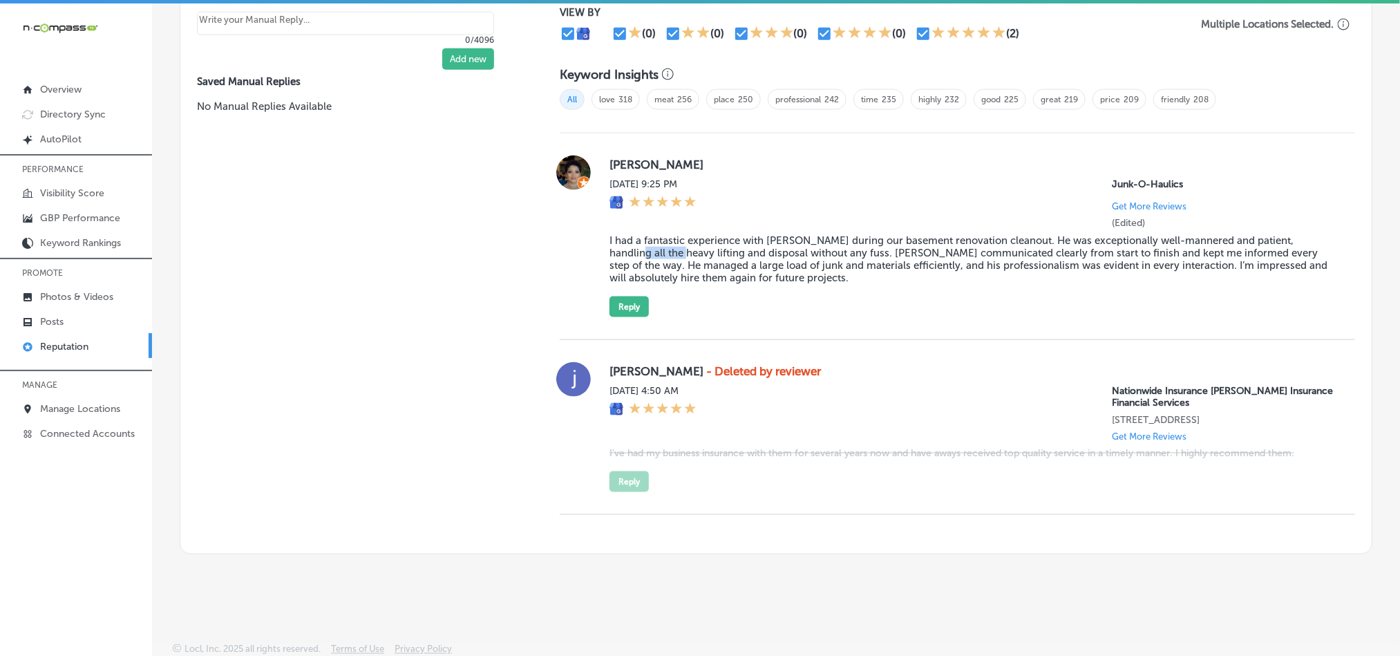
drag, startPoint x: 594, startPoint y: 243, endPoint x: 650, endPoint y: 247, distance: 56.1
click at [650, 247] on div "[PERSON_NAME] [DATE] 9:25 PM Junk-O-Haulics Get More Reviews (Edited) I had a f…" at bounding box center [957, 236] width 795 height 162
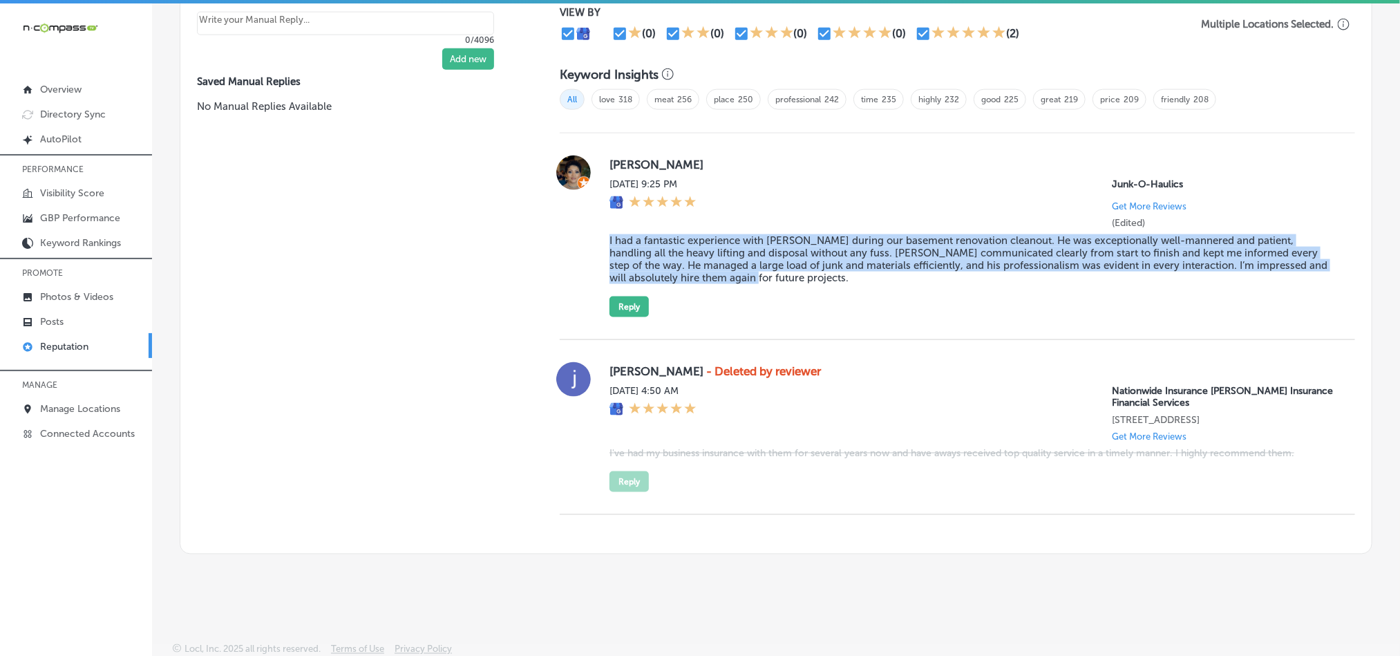
drag, startPoint x: 602, startPoint y: 235, endPoint x: 745, endPoint y: 278, distance: 149.3
click at [745, 278] on div "[PERSON_NAME] [DATE] 9:25 PM Junk-O-Haulics Get More Reviews (Edited) I had a f…" at bounding box center [957, 236] width 795 height 162
copy blockquote "I had a fantastic experience with [PERSON_NAME] during our basement renovation …"
click at [782, 303] on div "[PERSON_NAME] [DATE] 9:25 PM Junk-O-Haulics Get More Reviews (Edited) I had a f…" at bounding box center [972, 236] width 724 height 162
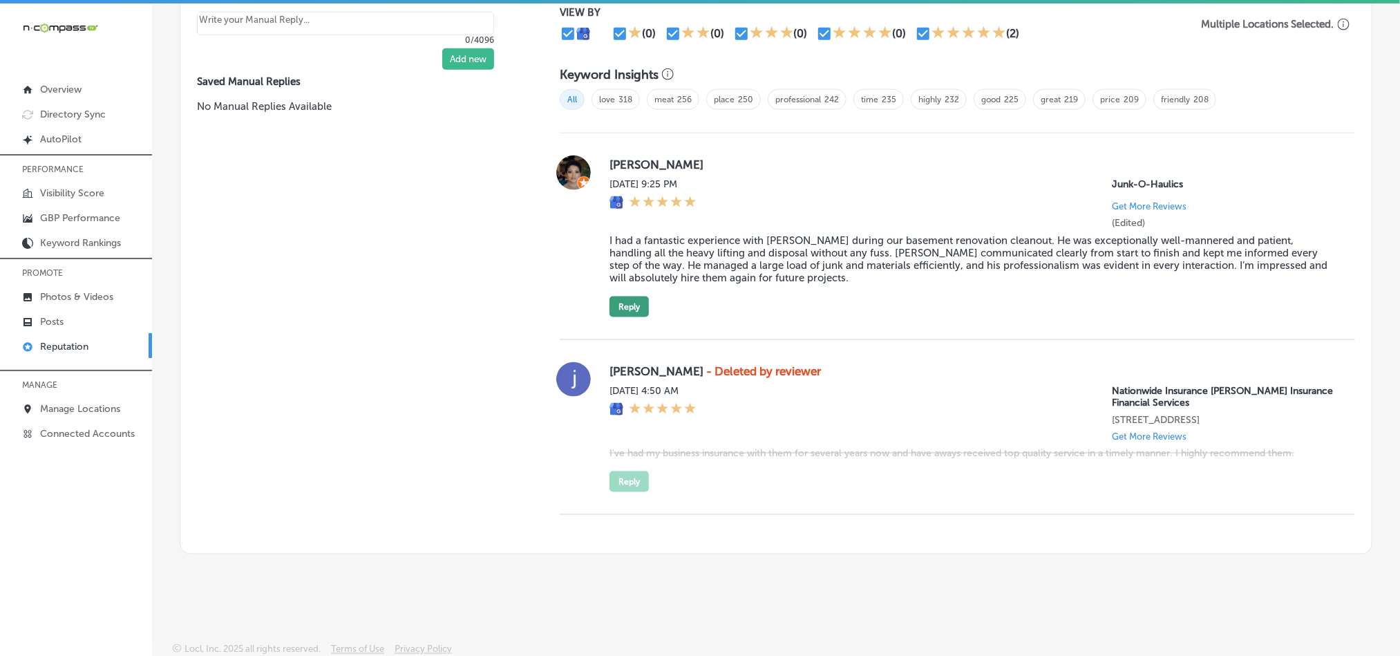
click at [620, 308] on button "Reply" at bounding box center [629, 306] width 39 height 21
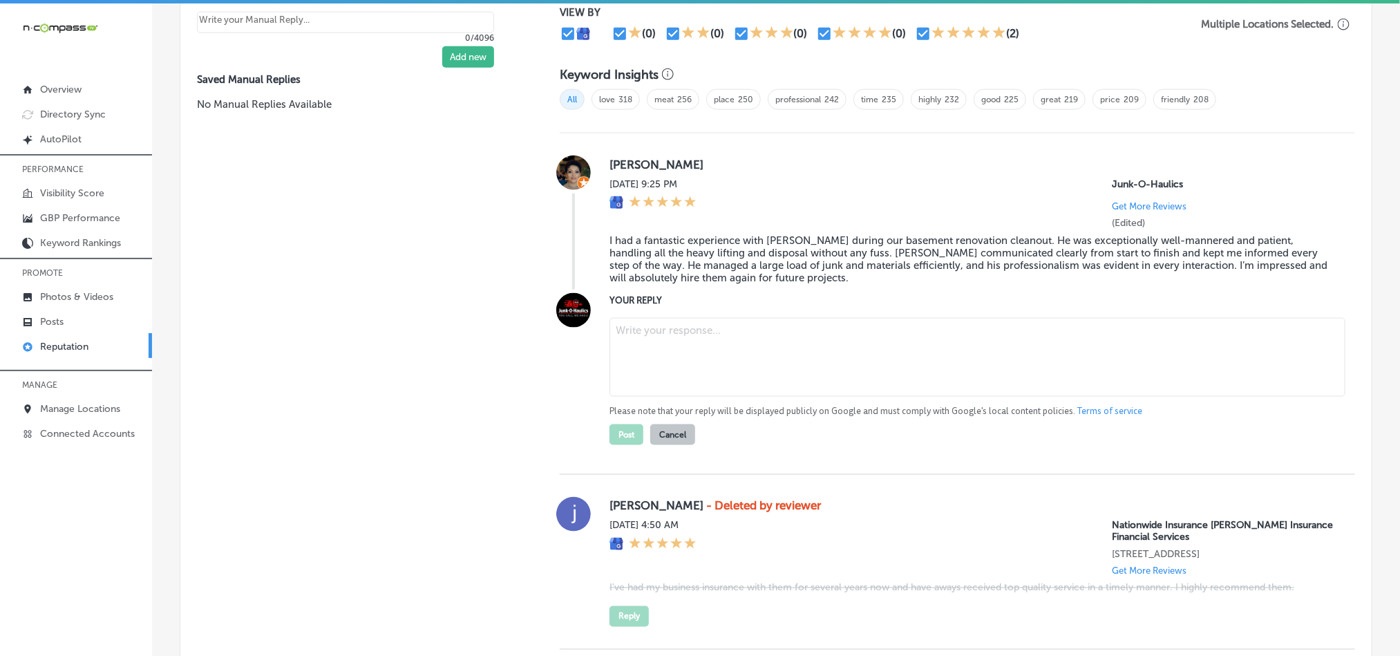
click at [710, 346] on textarea at bounding box center [978, 357] width 736 height 79
paste textarea "Thank you for the fantastic review, [PERSON_NAME]! We’re so glad to hear that J…"
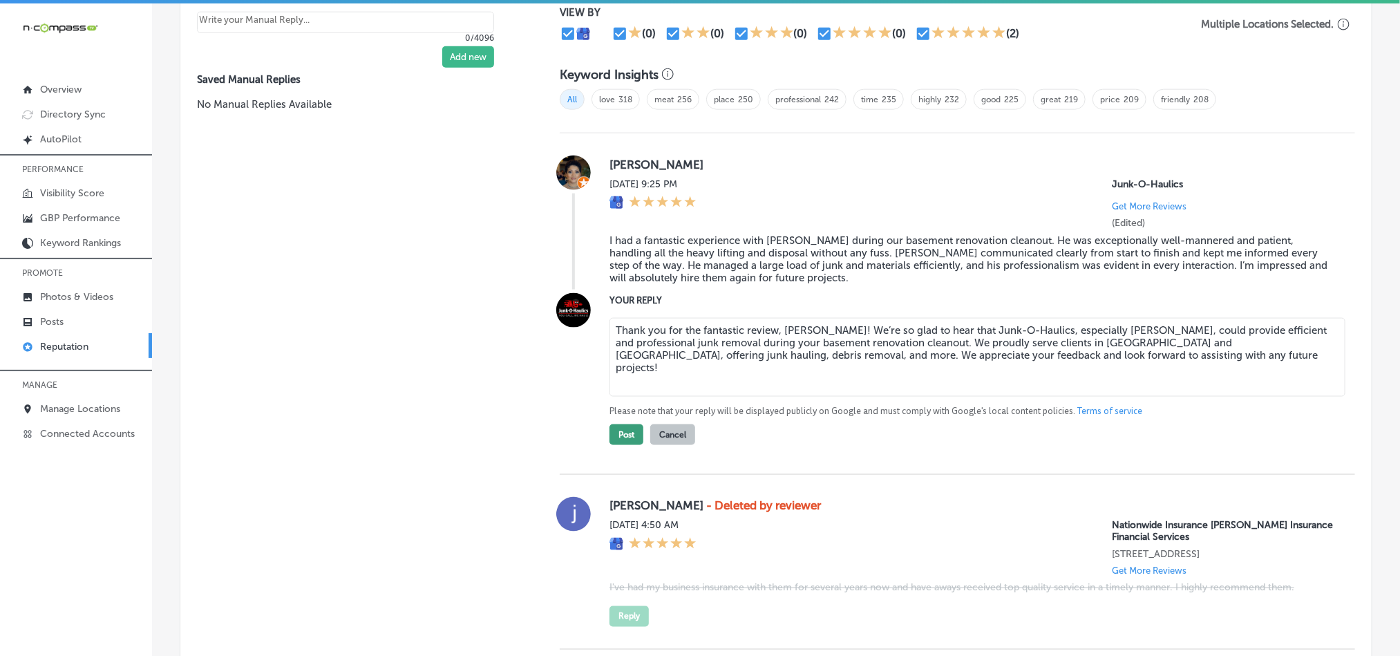
type textarea "Thank you for the fantastic review, [PERSON_NAME]! We’re so glad to hear that J…"
click at [616, 434] on button "Post" at bounding box center [627, 434] width 34 height 21
type textarea "x"
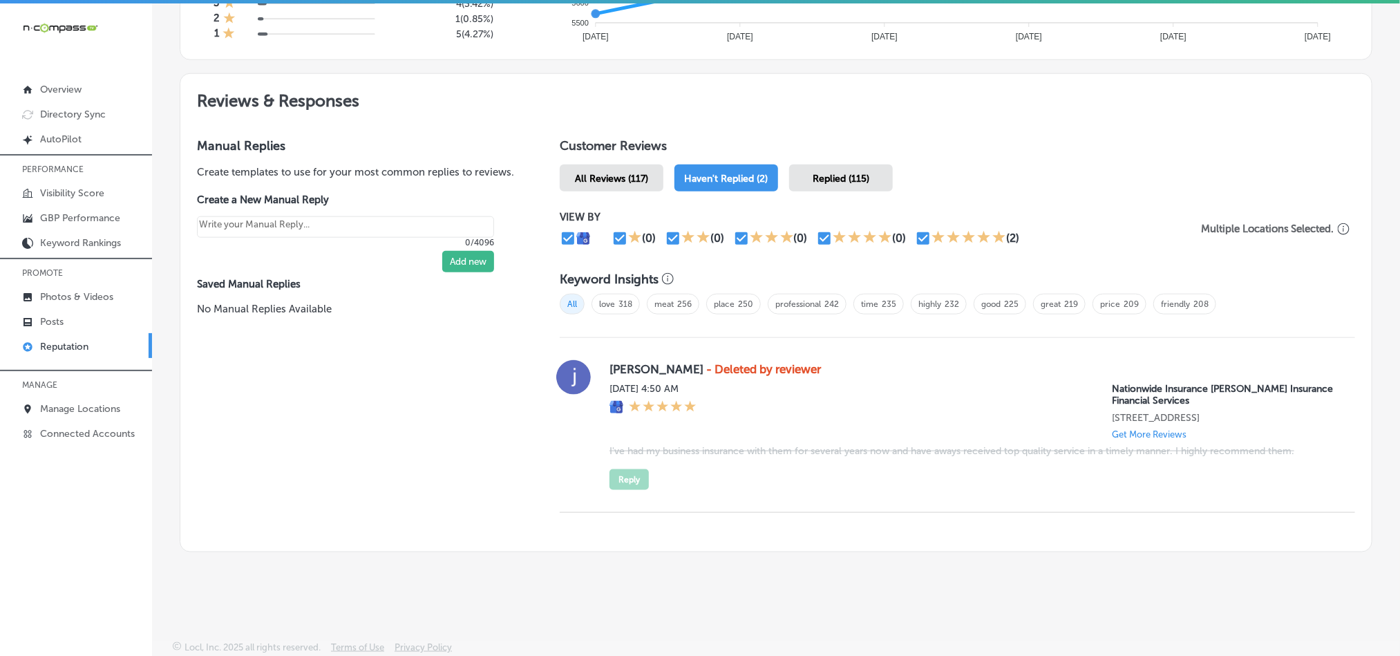
scroll to position [695, 0]
